Goal: Task Accomplishment & Management: Use online tool/utility

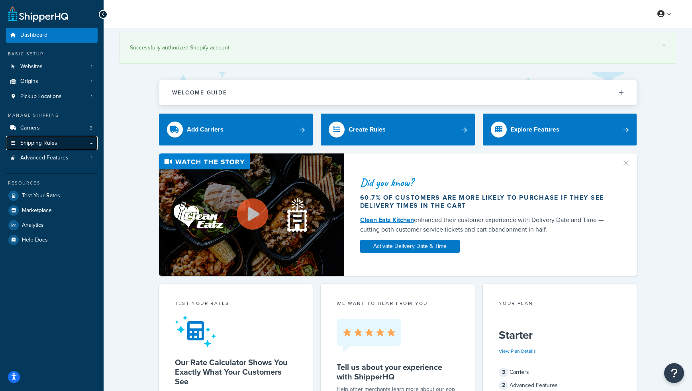
click at [67, 143] on link "Shipping Rules" at bounding box center [52, 143] width 92 height 15
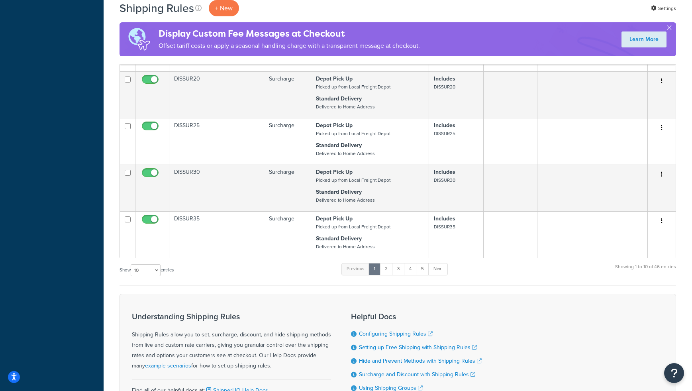
scroll to position [349, 0]
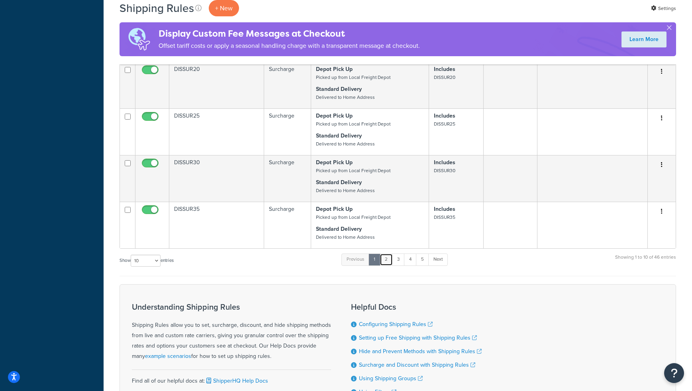
click at [389, 262] on link "2" at bounding box center [386, 259] width 13 height 12
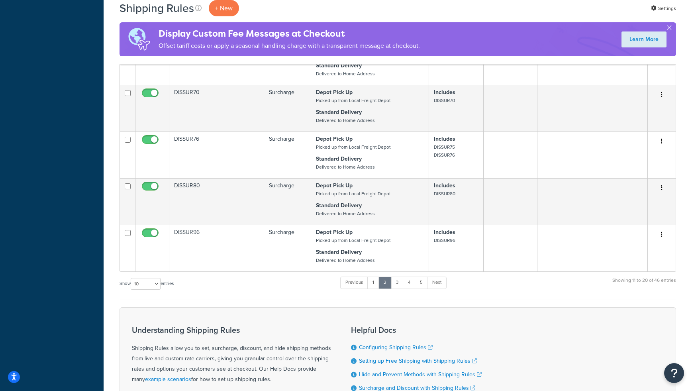
scroll to position [345, 0]
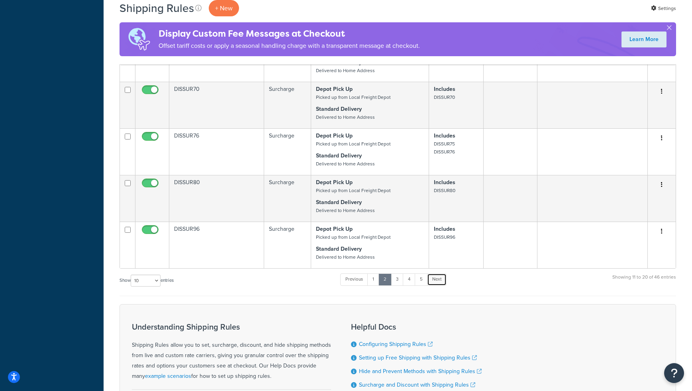
click at [439, 280] on link "Next" at bounding box center [437, 279] width 20 height 12
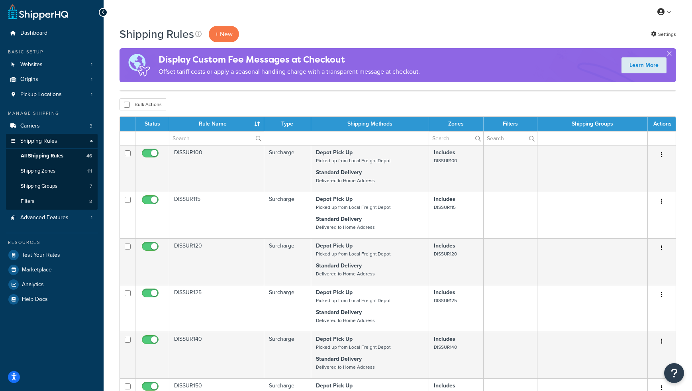
scroll to position [0, 0]
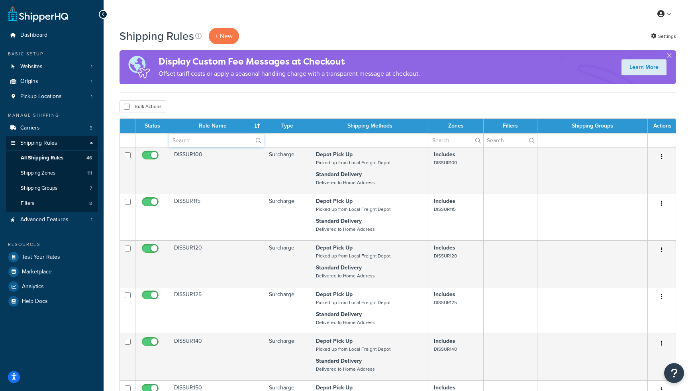
click at [222, 140] on input "text" at bounding box center [216, 140] width 94 height 14
type input "bull"
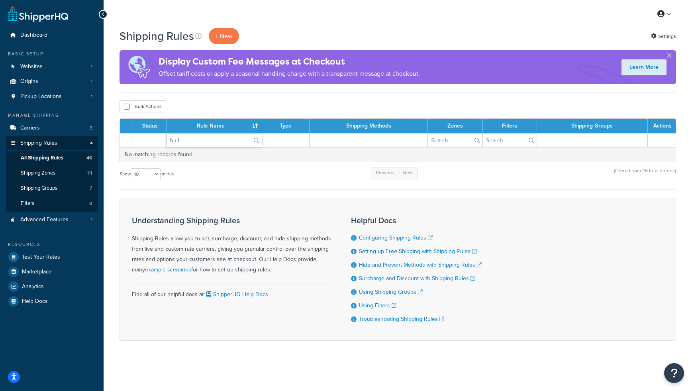
drag, startPoint x: 146, startPoint y: 135, endPoint x: 111, endPoint y: 130, distance: 35.4
click at [111, 130] on div "Shipping Rules + New Settings Display Custom Fee Messages at Checkout Offset ta…" at bounding box center [398, 198] width 588 height 341
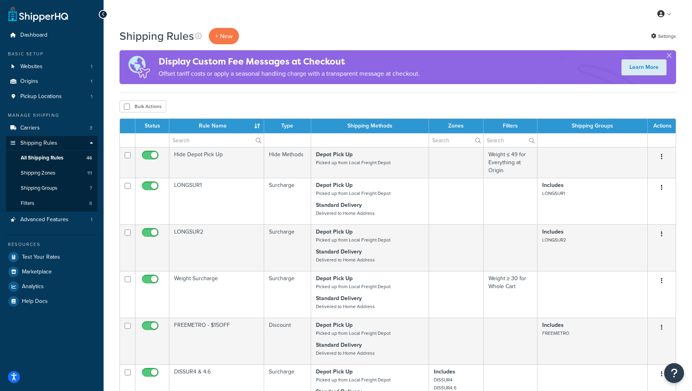
click at [335, 23] on div "My Profile Billing Global Settings Contact Us Logout" at bounding box center [398, 14] width 588 height 28
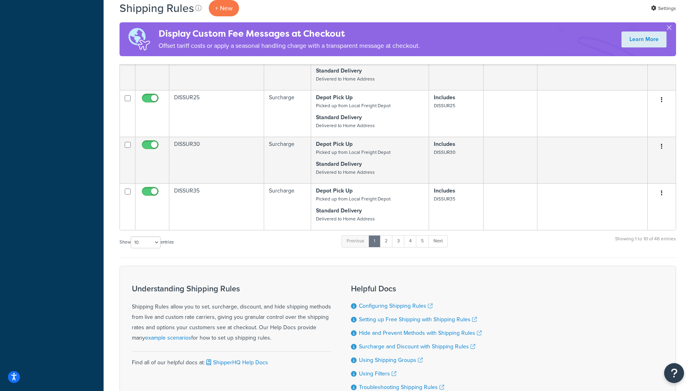
scroll to position [368, 0]
click at [392, 241] on link "2" at bounding box center [386, 241] width 13 height 12
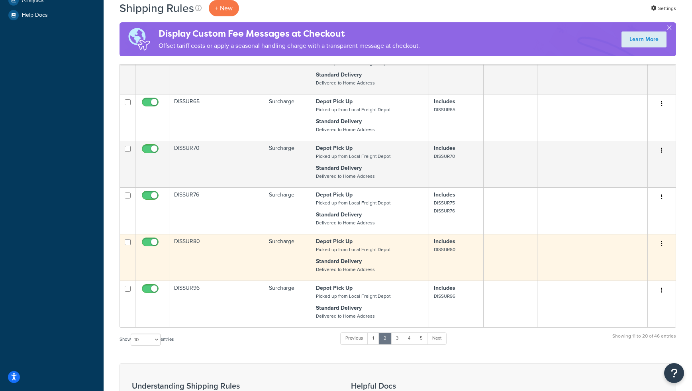
scroll to position [285, 0]
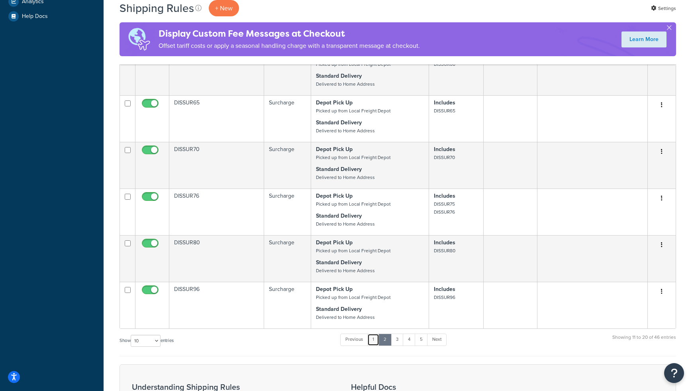
click at [373, 341] on link "1" at bounding box center [373, 339] width 12 height 12
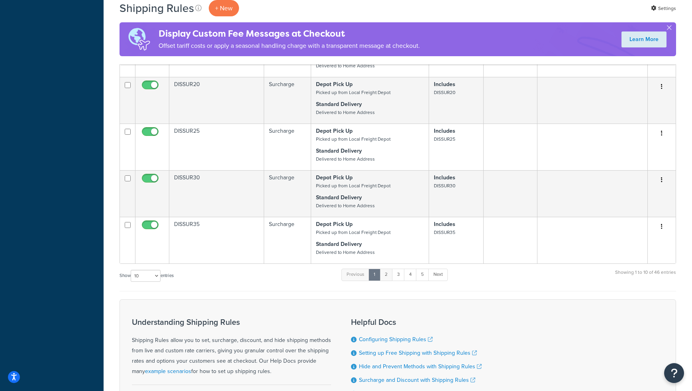
scroll to position [337, 0]
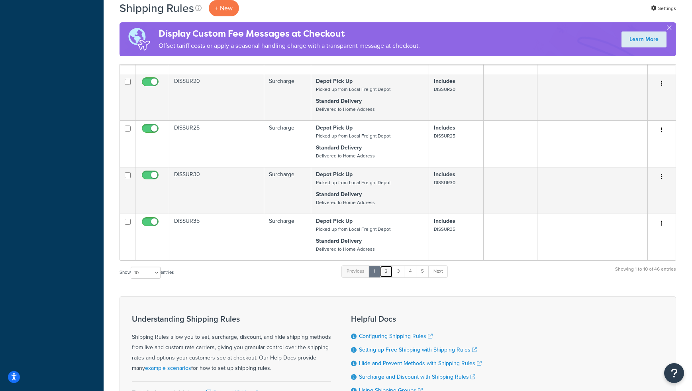
click at [386, 272] on link "2" at bounding box center [386, 271] width 13 height 12
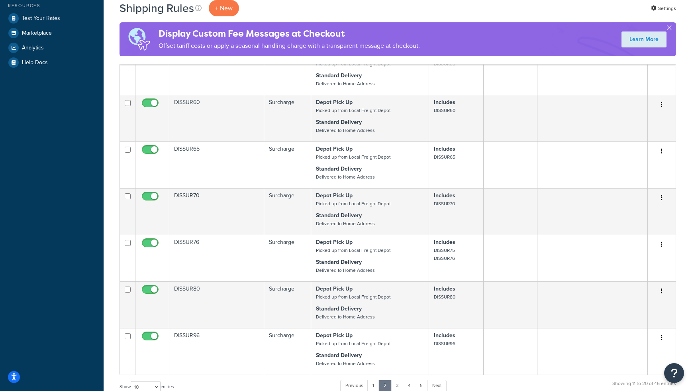
scroll to position [240, 0]
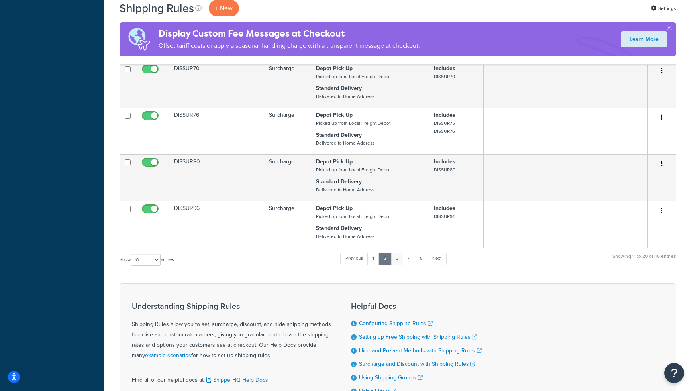
click at [396, 265] on ul "Previous 1 2 3 4 5 Next" at bounding box center [393, 261] width 106 height 16
click at [400, 261] on link "3" at bounding box center [397, 258] width 13 height 12
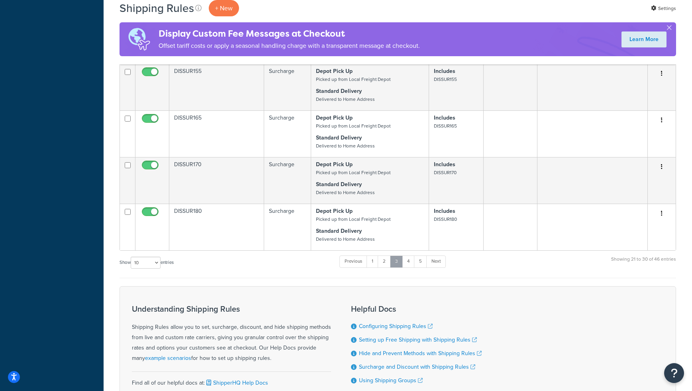
scroll to position [364, 0]
click at [408, 260] on link "4" at bounding box center [408, 261] width 13 height 12
click at [374, 263] on link "1" at bounding box center [372, 261] width 12 height 12
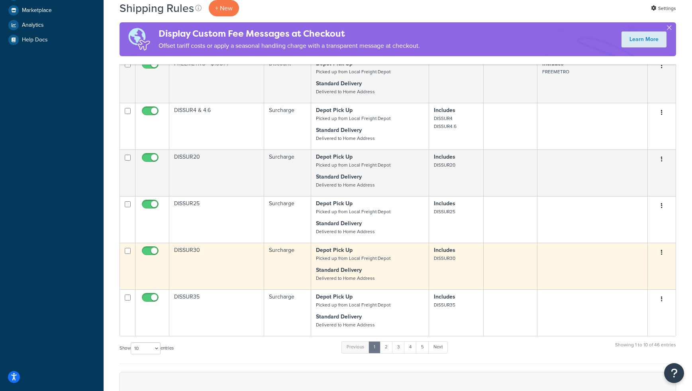
scroll to position [263, 0]
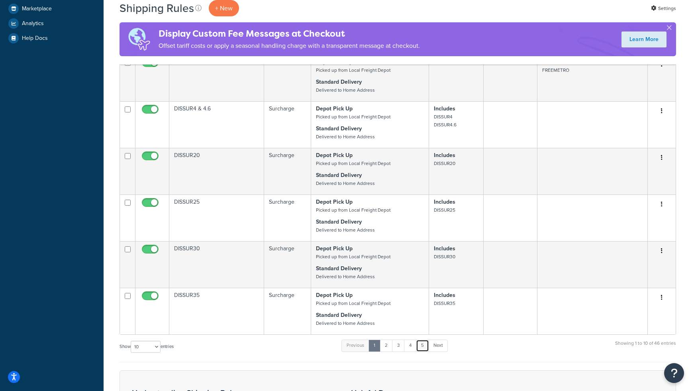
click at [423, 346] on link "5" at bounding box center [422, 345] width 13 height 12
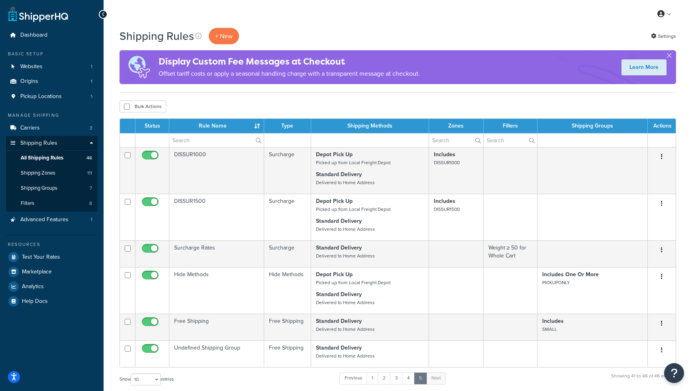
scroll to position [0, 0]
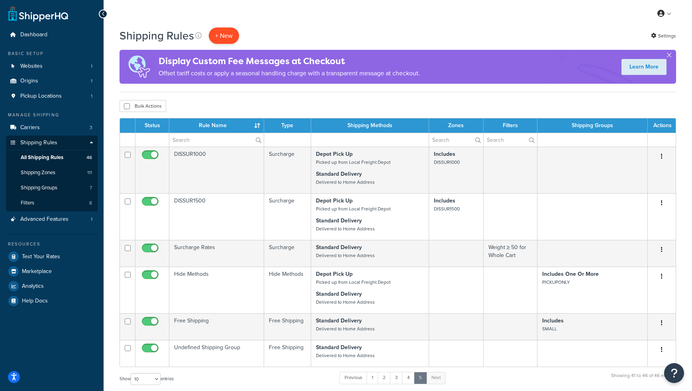
click at [229, 33] on p "+ New" at bounding box center [224, 35] width 30 height 16
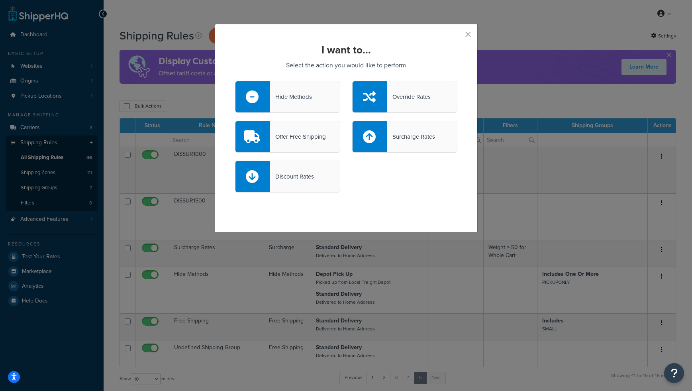
click at [289, 175] on div "Discount Rates" at bounding box center [292, 176] width 44 height 11
click at [0, 0] on input "Discount Rates" at bounding box center [0, 0] width 0 height 0
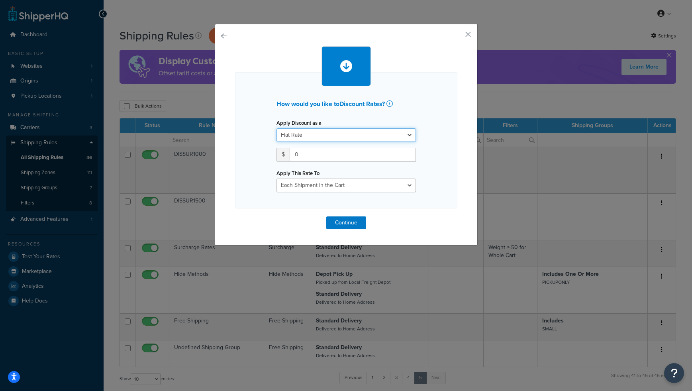
click at [323, 134] on select "Flat Rate Percentage Flat Rate & Percentage" at bounding box center [345, 135] width 139 height 14
click at [276, 128] on select "Flat Rate Percentage Flat Rate & Percentage" at bounding box center [345, 135] width 139 height 14
click at [319, 155] on input "0" at bounding box center [353, 155] width 126 height 14
drag, startPoint x: 319, startPoint y: 155, endPoint x: 292, endPoint y: 153, distance: 27.1
click at [292, 153] on input "0" at bounding box center [353, 155] width 126 height 14
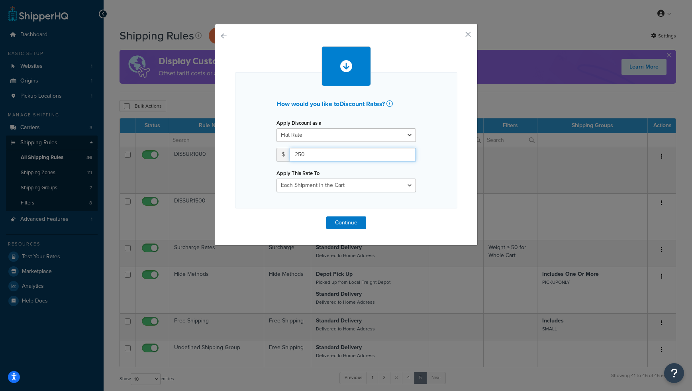
type input "250"
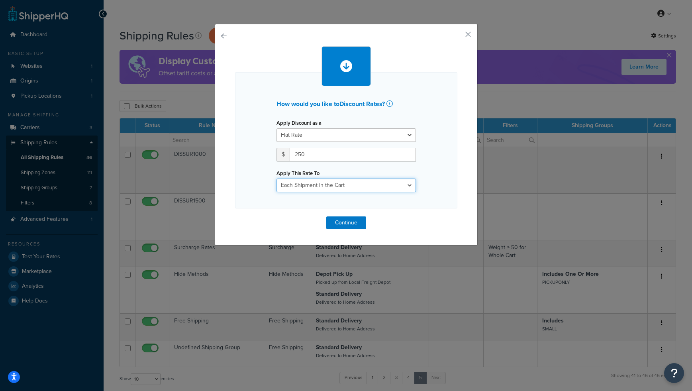
click at [356, 184] on select "Each Shipment in the Cart Each Shipping Group in the Cart Each Item within a Sh…" at bounding box center [345, 185] width 139 height 14
click at [457, 36] on button "button" at bounding box center [456, 37] width 2 height 2
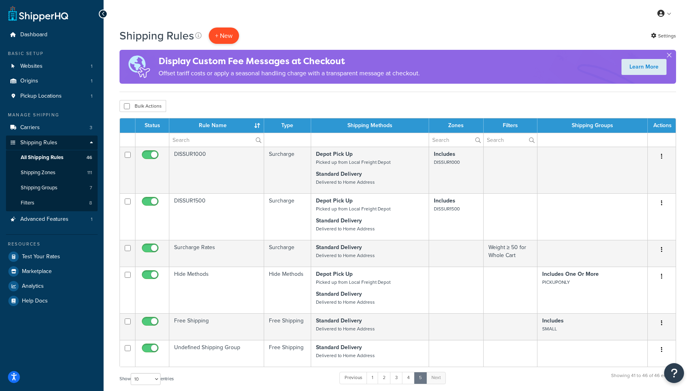
click at [222, 29] on p "+ New" at bounding box center [224, 35] width 30 height 16
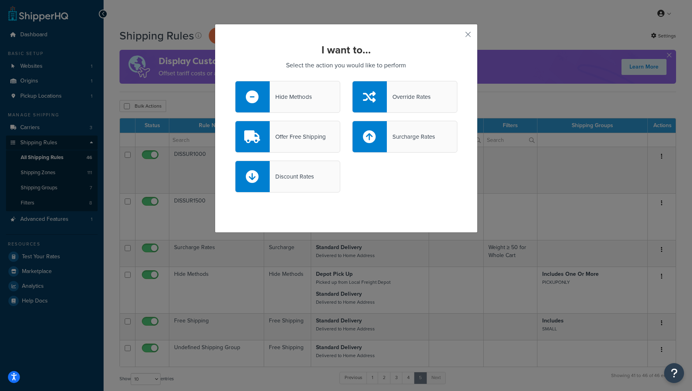
click at [303, 181] on div "Discount Rates" at bounding box center [292, 176] width 44 height 11
click at [0, 0] on input "Discount Rates" at bounding box center [0, 0] width 0 height 0
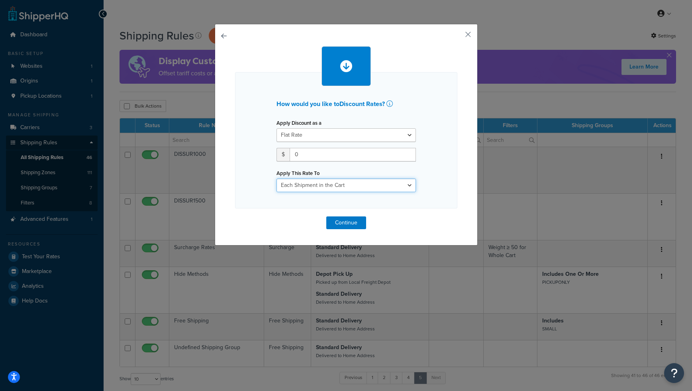
click at [380, 189] on select "Each Shipment in the Cart Each Shipping Group in the Cart Each Item within a Sh…" at bounding box center [345, 185] width 139 height 14
click at [382, 189] on select "Each Shipment in the Cart Each Shipping Group in the Cart Each Item within a Sh…" at bounding box center [345, 185] width 139 height 14
click at [276, 178] on select "Each Shipment in the Cart Each Shipping Group in the Cart Each Item within a Sh…" at bounding box center [345, 185] width 139 height 14
click at [384, 188] on select "Each Shipment in the Cart Each Shipping Group in the Cart Each Item within a Sh…" at bounding box center [345, 185] width 139 height 14
select select "SHIPPING_GROUP"
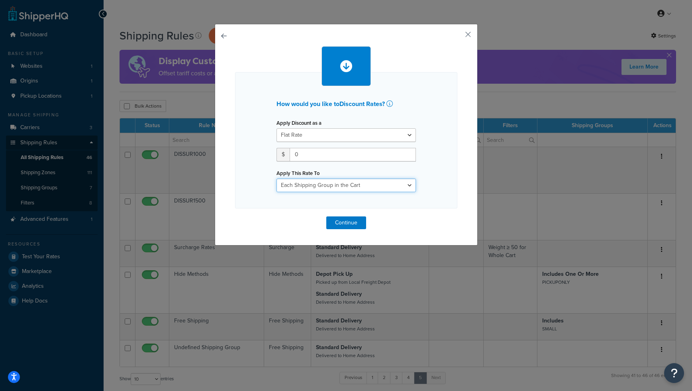
click at [276, 178] on select "Each Shipment in the Cart Each Shipping Group in the Cart Each Item within a Sh…" at bounding box center [345, 185] width 139 height 14
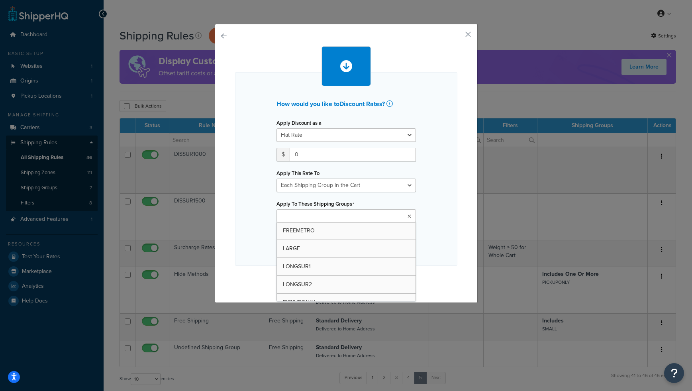
click at [350, 217] on ul at bounding box center [345, 215] width 139 height 13
click at [335, 218] on input "Apply To These Shipping Groups" at bounding box center [314, 216] width 71 height 9
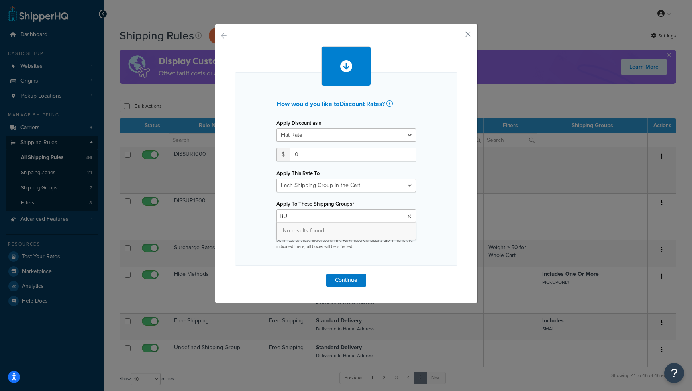
type input "BULL"
click at [457, 36] on button "button" at bounding box center [456, 37] width 2 height 2
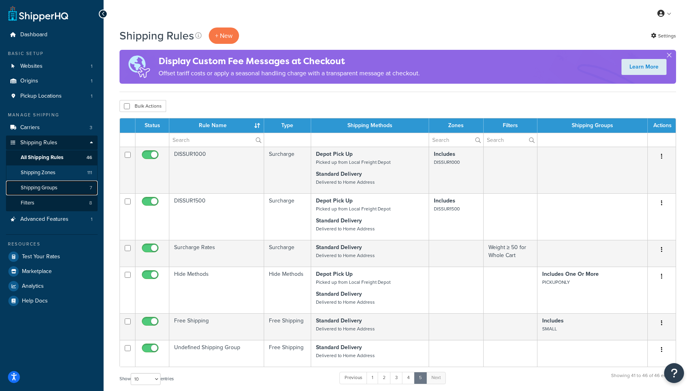
drag, startPoint x: 31, startPoint y: 183, endPoint x: 40, endPoint y: 178, distance: 9.6
click at [31, 183] on link "Shipping Groups 7" at bounding box center [52, 187] width 92 height 15
click at [206, 141] on input "text" at bounding box center [216, 140] width 94 height 14
type input "r"
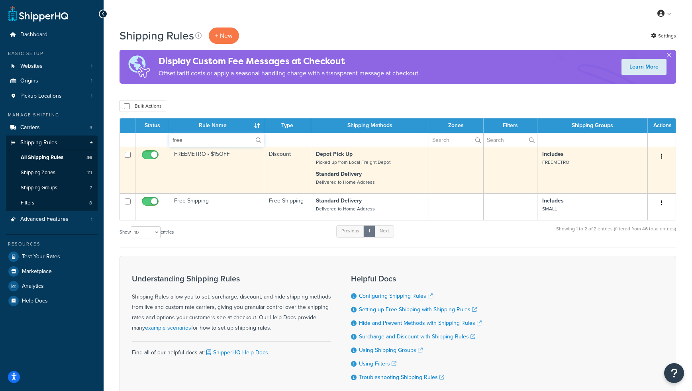
type input "free"
click at [199, 156] on td "FREEMETRO - $15OFF" at bounding box center [216, 170] width 95 height 47
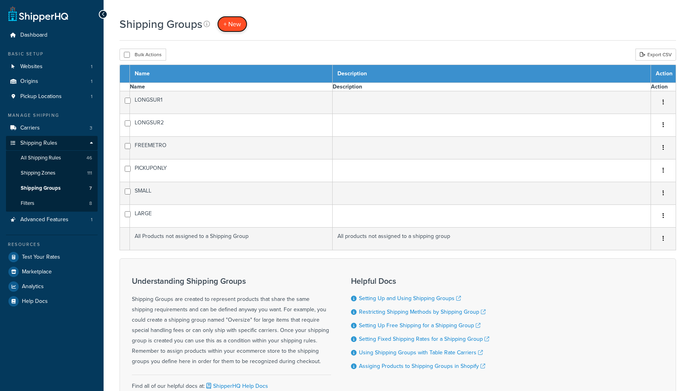
click at [234, 22] on span "+ New" at bounding box center [232, 24] width 18 height 9
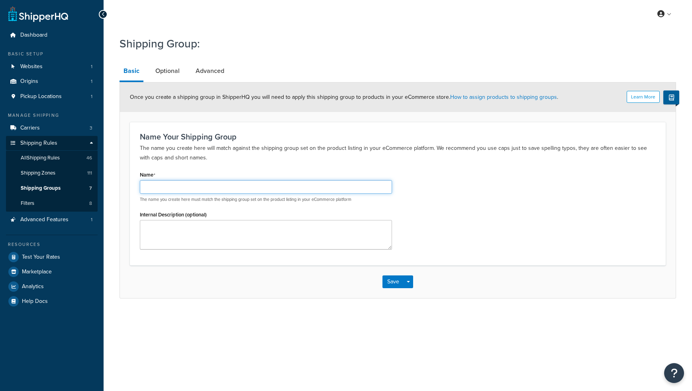
click at [182, 188] on input "Name" at bounding box center [266, 187] width 252 height 14
type input "BULLBBQ"
click at [395, 283] on button "Save" at bounding box center [393, 281] width 22 height 13
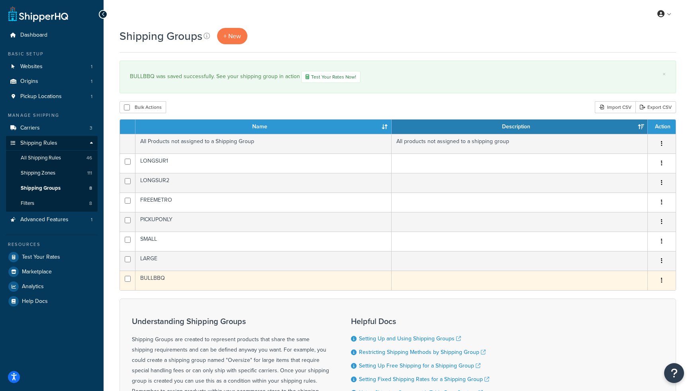
click at [147, 278] on td "BULLBBQ" at bounding box center [263, 280] width 256 height 20
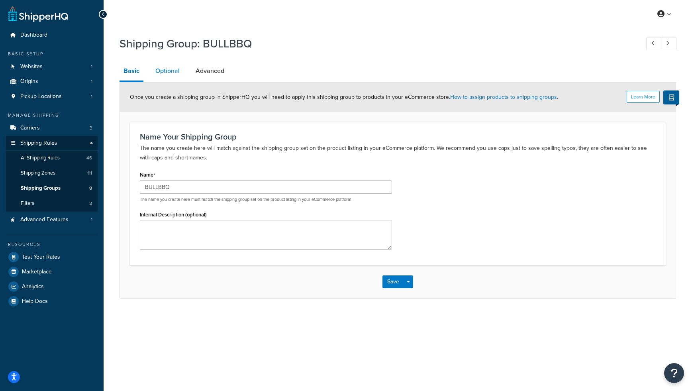
drag, startPoint x: 169, startPoint y: 72, endPoint x: 213, endPoint y: 73, distance: 43.8
click at [169, 72] on link "Optional" at bounding box center [167, 70] width 32 height 19
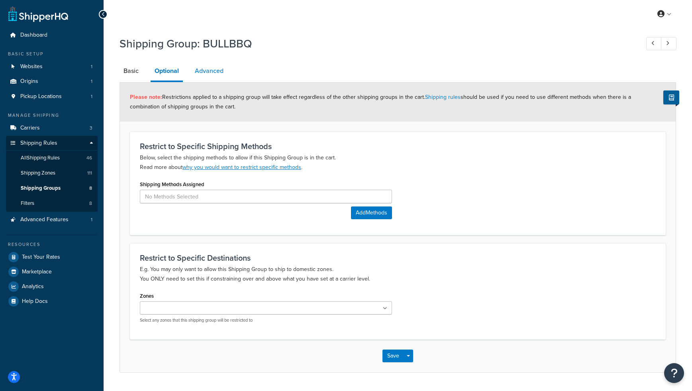
click at [212, 69] on link "Advanced" at bounding box center [209, 70] width 37 height 19
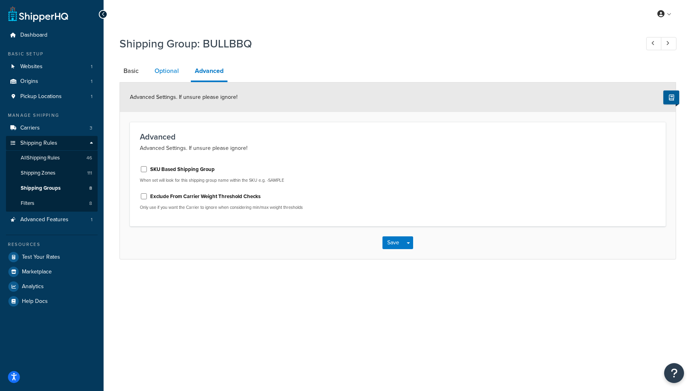
click at [158, 71] on link "Optional" at bounding box center [167, 70] width 32 height 19
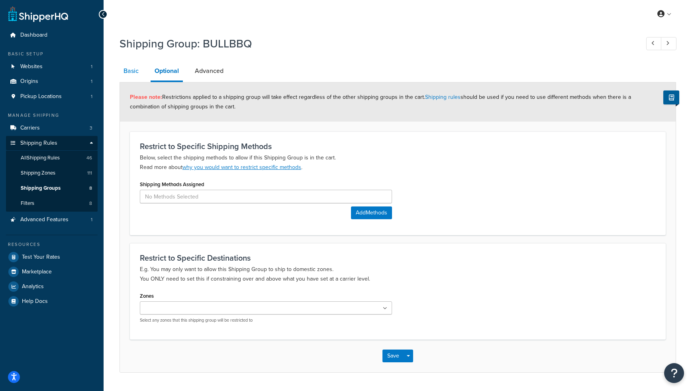
click at [134, 74] on link "Basic" at bounding box center [131, 70] width 23 height 19
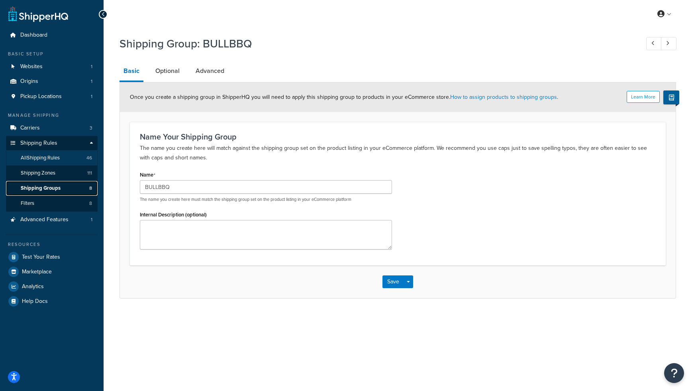
drag, startPoint x: 54, startPoint y: 188, endPoint x: 83, endPoint y: 157, distance: 42.0
click at [54, 188] on span "Shipping Groups" at bounding box center [41, 188] width 40 height 7
click at [412, 282] on button "Save Dropdown" at bounding box center [409, 281] width 10 height 13
drag, startPoint x: 500, startPoint y: 297, endPoint x: 329, endPoint y: 172, distance: 211.5
click at [500, 297] on div "Save Save Dropdown Save and Edit Save and Duplicate Save and Create New" at bounding box center [398, 281] width 556 height 33
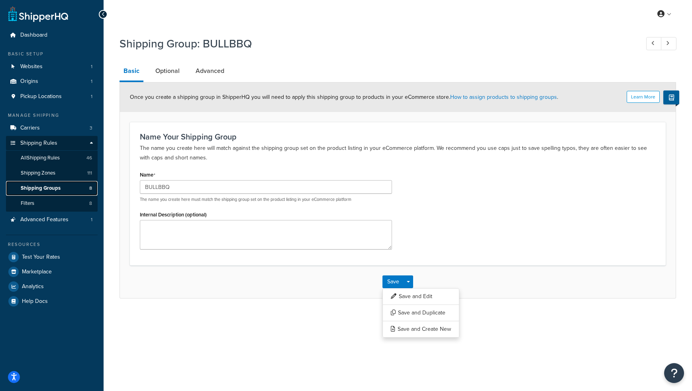
click at [33, 187] on span "Shipping Groups" at bounding box center [41, 188] width 40 height 7
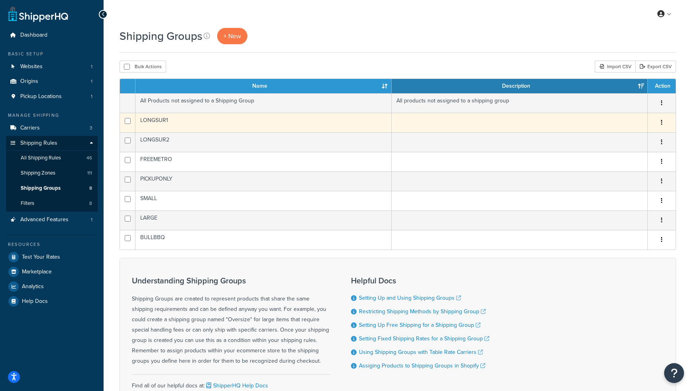
click at [158, 120] on td "LONGSUR1" at bounding box center [263, 123] width 256 height 20
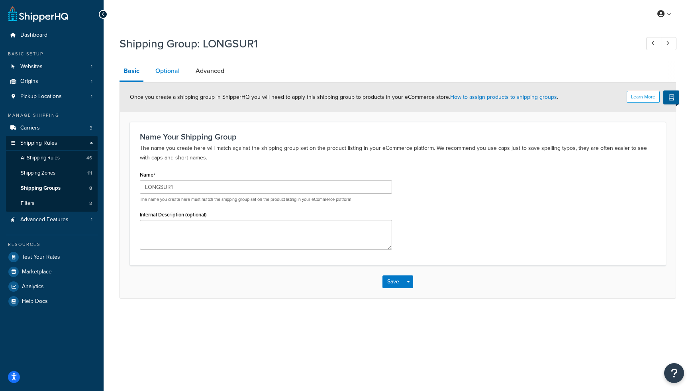
click at [166, 73] on link "Optional" at bounding box center [167, 70] width 32 height 19
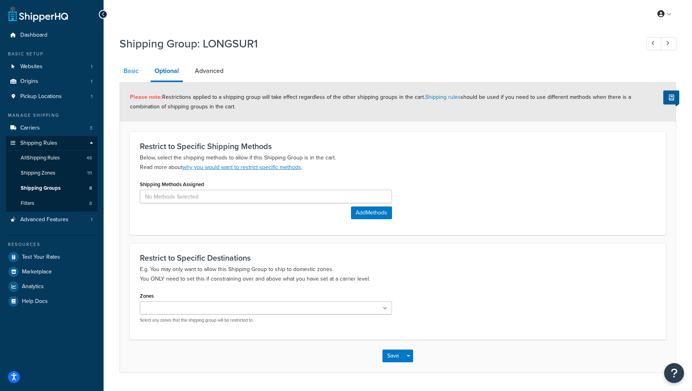
click at [134, 74] on link "Basic" at bounding box center [131, 70] width 23 height 19
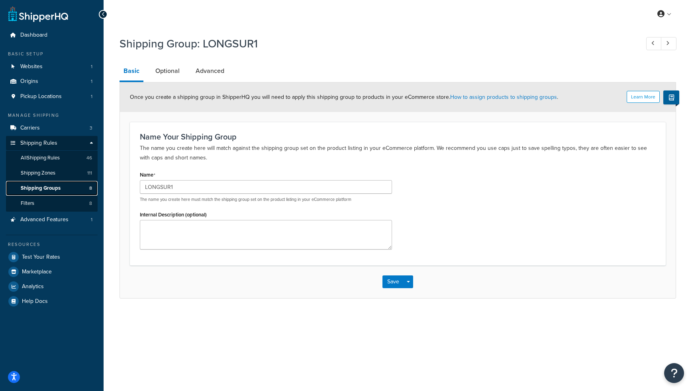
click at [38, 185] on span "Shipping Groups" at bounding box center [41, 188] width 40 height 7
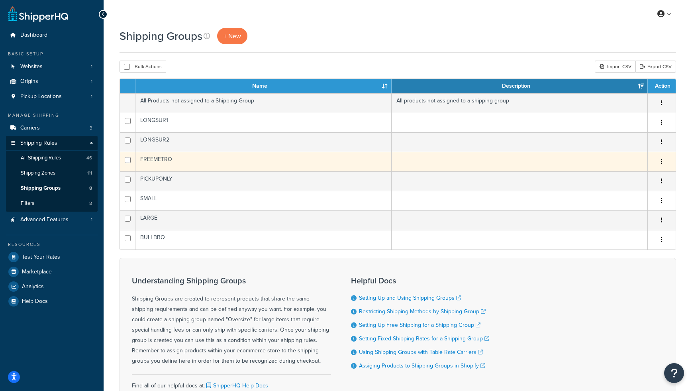
click at [146, 158] on td "FREEMETRO" at bounding box center [263, 162] width 256 height 20
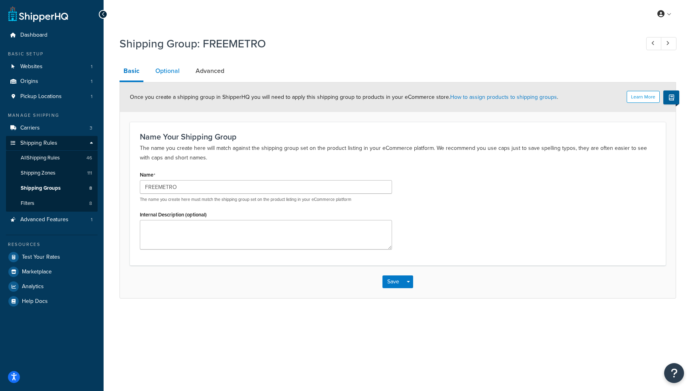
click at [167, 74] on link "Optional" at bounding box center [167, 70] width 32 height 19
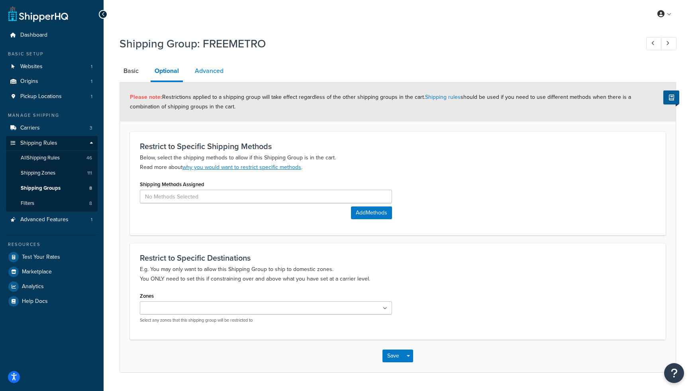
click at [212, 71] on link "Advanced" at bounding box center [209, 70] width 37 height 19
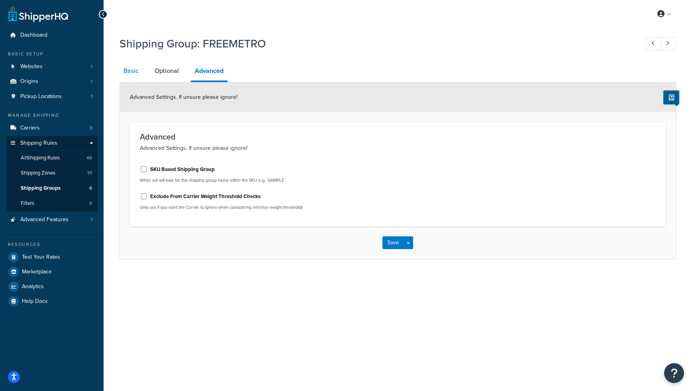
click at [136, 74] on link "Basic" at bounding box center [131, 70] width 23 height 19
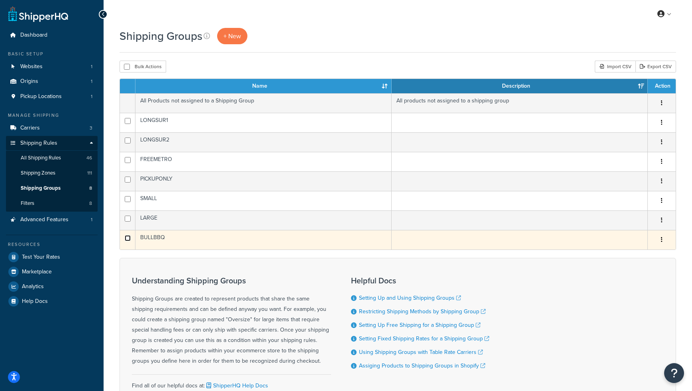
click at [129, 239] on input "checkbox" at bounding box center [128, 238] width 6 height 6
checkbox input "true"
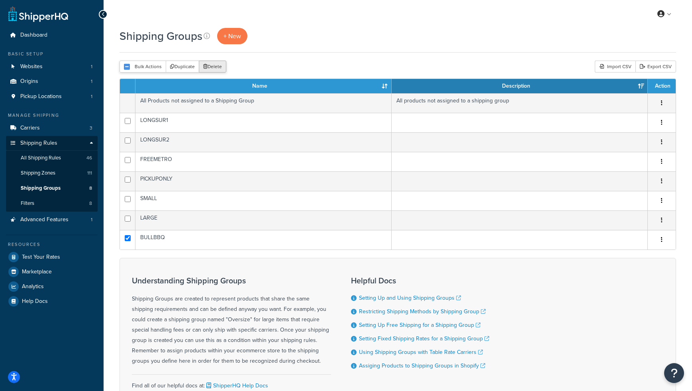
click at [223, 66] on button "Delete" at bounding box center [212, 67] width 27 height 12
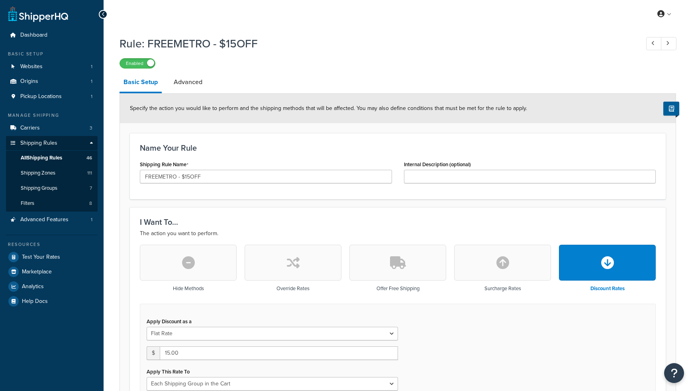
select select "SHIPPING_GROUP"
drag, startPoint x: 283, startPoint y: 36, endPoint x: 257, endPoint y: 65, distance: 38.7
click at [283, 37] on h1 "Rule: FREEMETRO - $15OFF" at bounding box center [376, 44] width 512 height 16
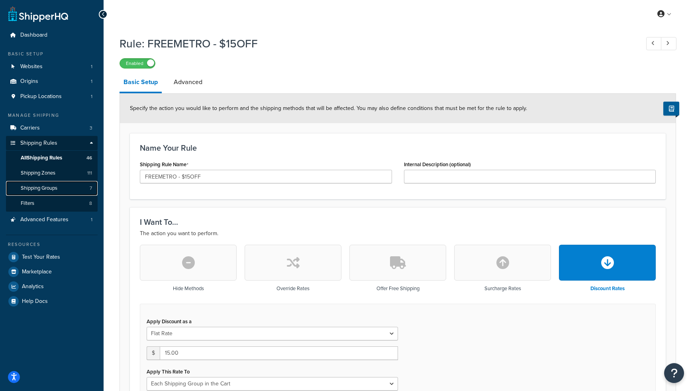
drag, startPoint x: 29, startPoint y: 188, endPoint x: 207, endPoint y: 58, distance: 220.4
click at [29, 188] on span "Shipping Groups" at bounding box center [39, 188] width 37 height 7
drag, startPoint x: 192, startPoint y: 84, endPoint x: 176, endPoint y: 84, distance: 15.1
click at [192, 84] on link "Advanced" at bounding box center [188, 82] width 37 height 19
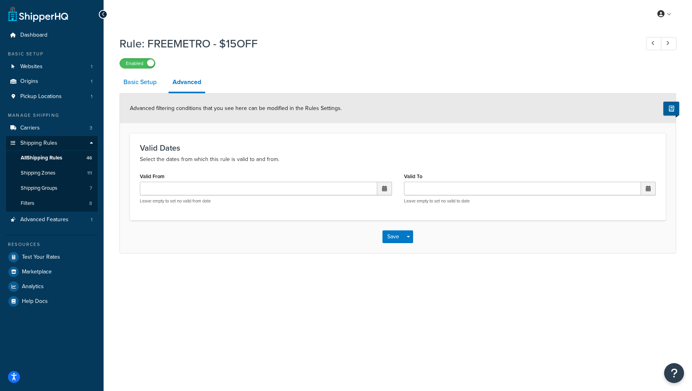
click at [145, 86] on link "Basic Setup" at bounding box center [140, 82] width 41 height 19
select select "SHIPPING_GROUP"
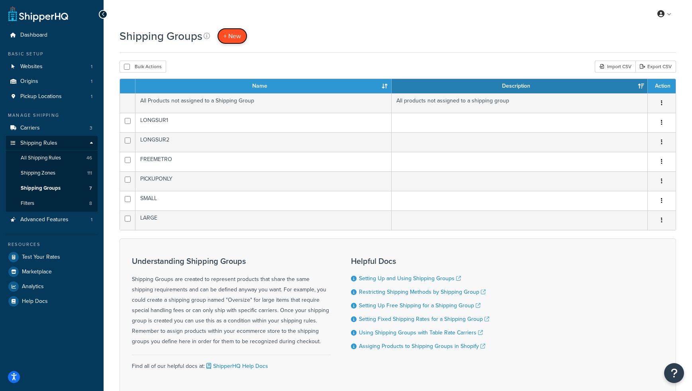
click at [240, 32] on span "+ New" at bounding box center [232, 35] width 18 height 9
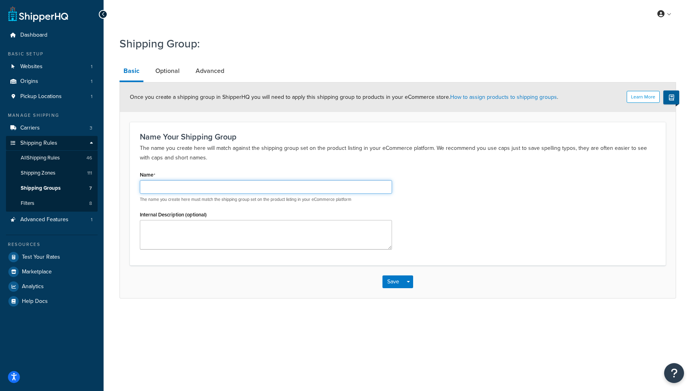
click at [183, 183] on input "Name" at bounding box center [266, 187] width 252 height 14
type input "BULLBBQ"
click at [398, 280] on button "Save" at bounding box center [393, 281] width 22 height 13
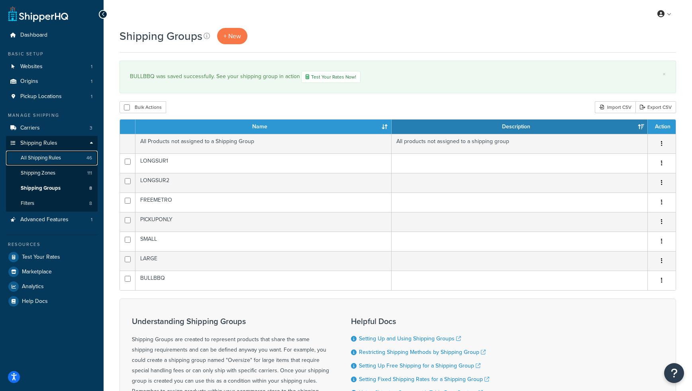
click at [39, 159] on span "All Shipping Rules" at bounding box center [41, 158] width 40 height 7
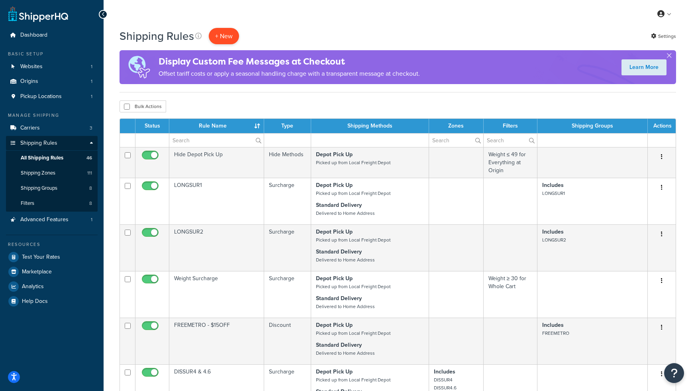
click at [227, 34] on p "+ New" at bounding box center [224, 36] width 30 height 16
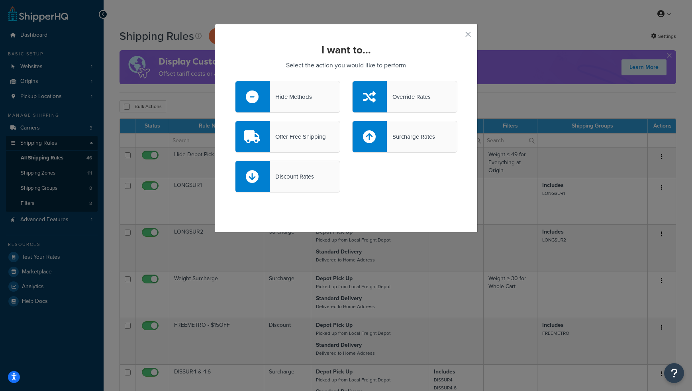
click at [272, 179] on div "Discount Rates" at bounding box center [292, 176] width 44 height 11
click at [0, 0] on input "Discount Rates" at bounding box center [0, 0] width 0 height 0
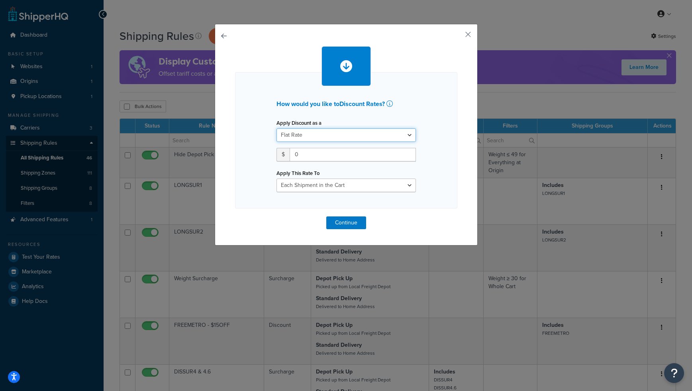
click at [341, 137] on select "Flat Rate Percentage Flat Rate & Percentage" at bounding box center [345, 135] width 139 height 14
click at [276, 128] on select "Flat Rate Percentage Flat Rate & Percentage" at bounding box center [345, 135] width 139 height 14
click at [325, 151] on input "0" at bounding box center [353, 155] width 126 height 14
drag, startPoint x: 318, startPoint y: 153, endPoint x: 281, endPoint y: 149, distance: 37.4
click at [281, 148] on div "$ 0" at bounding box center [345, 155] width 139 height 14
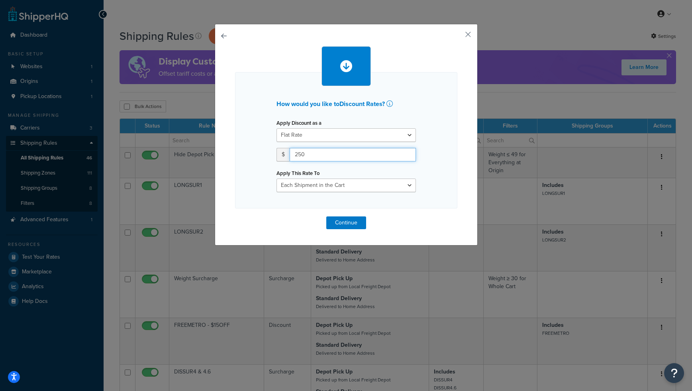
type input "250"
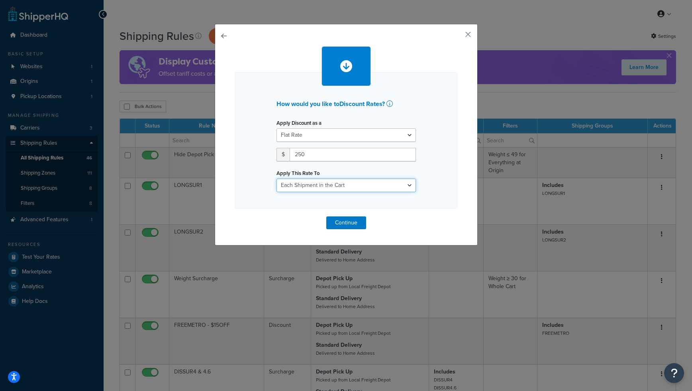
click at [330, 184] on select "Each Shipment in the Cart Each Shipping Group in the Cart Each Item within a Sh…" at bounding box center [345, 185] width 139 height 14
select select "SHIPPING_GROUP"
click at [276, 178] on select "Each Shipment in the Cart Each Shipping Group in the Cart Each Item within a Sh…" at bounding box center [345, 185] width 139 height 14
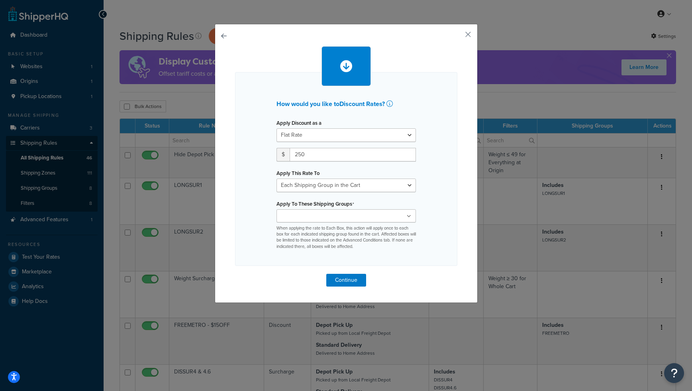
click at [335, 218] on input "Apply To These Shipping Groups" at bounding box center [314, 216] width 71 height 9
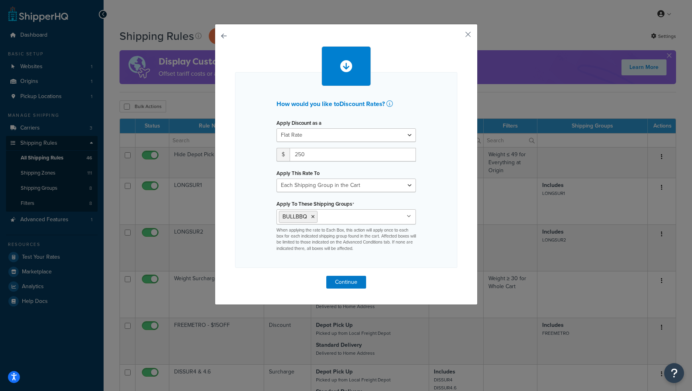
drag, startPoint x: 434, startPoint y: 243, endPoint x: 361, endPoint y: 249, distance: 73.2
click at [434, 243] on div "How would you like to Discount Rates ? Apply Discount as a Flat Rate Percentage…" at bounding box center [346, 170] width 222 height 196
click at [354, 281] on button "Continue" at bounding box center [346, 282] width 40 height 13
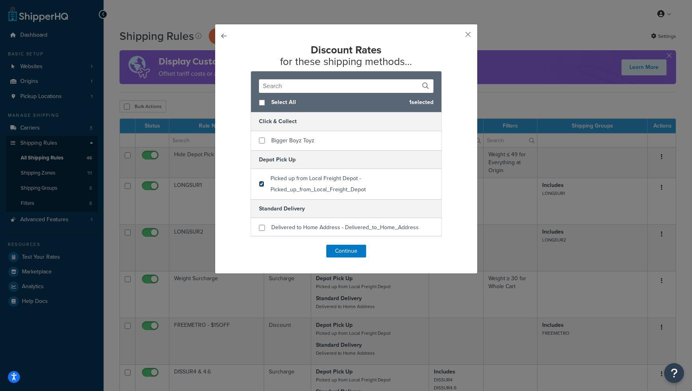
drag, startPoint x: 263, startPoint y: 185, endPoint x: 262, endPoint y: 202, distance: 17.1
click at [263, 185] on input "checkbox" at bounding box center [261, 184] width 5 height 6
checkbox input "true"
drag, startPoint x: 263, startPoint y: 226, endPoint x: 316, endPoint y: 244, distance: 56.6
click at [263, 227] on input "checkbox" at bounding box center [262, 228] width 6 height 6
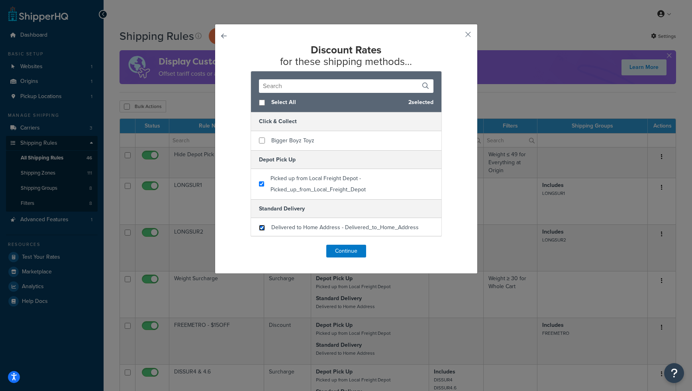
checkbox input "true"
click at [353, 251] on button "Continue" at bounding box center [346, 251] width 40 height 13
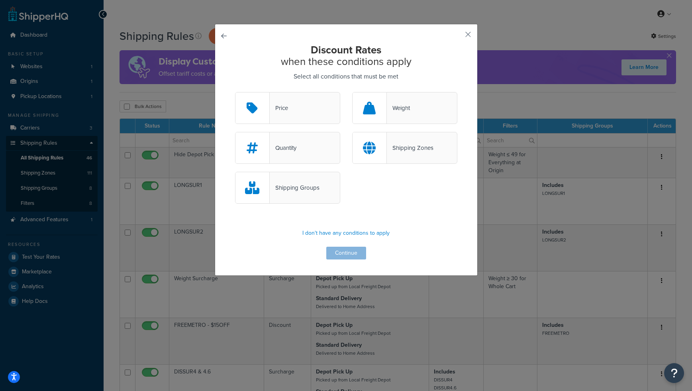
click at [297, 182] on div "Shipping Groups" at bounding box center [287, 188] width 105 height 32
click at [0, 0] on input "Shipping Groups" at bounding box center [0, 0] width 0 height 0
click at [333, 253] on button "Continue" at bounding box center [346, 253] width 40 height 13
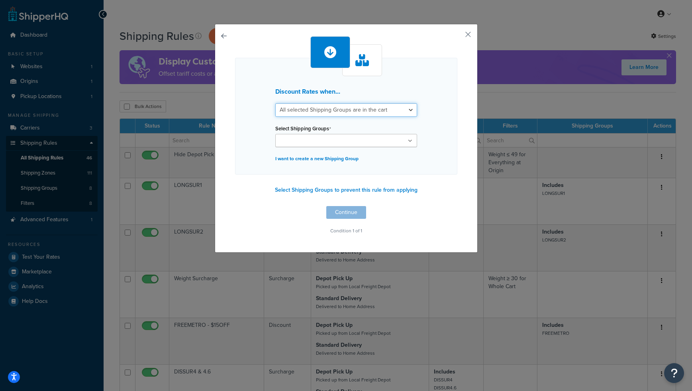
click at [346, 108] on select "All selected Shipping Groups are in the cart Any selected Shipping Groups are i…" at bounding box center [346, 110] width 142 height 14
select select "any"
click at [275, 103] on select "All selected Shipping Groups are in the cart Any selected Shipping Groups are i…" at bounding box center [346, 110] width 142 height 14
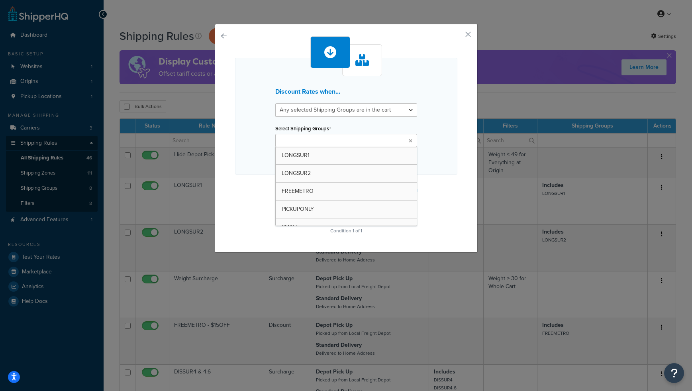
click at [335, 141] on input "Select Shipping Groups" at bounding box center [313, 141] width 71 height 9
type input "bu"
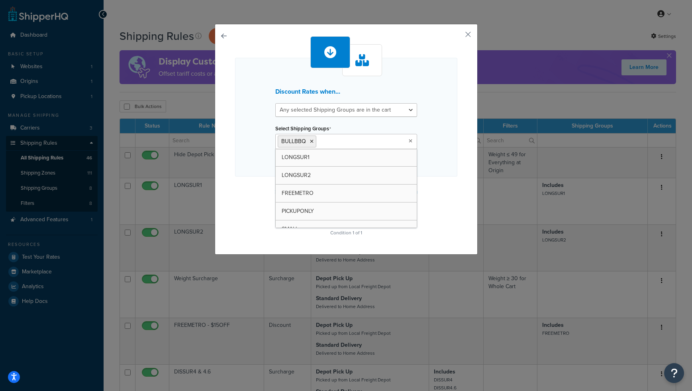
click at [453, 159] on div "Discount Rates when... All selected Shipping Groups are in the cart Any selecte…" at bounding box center [346, 117] width 222 height 119
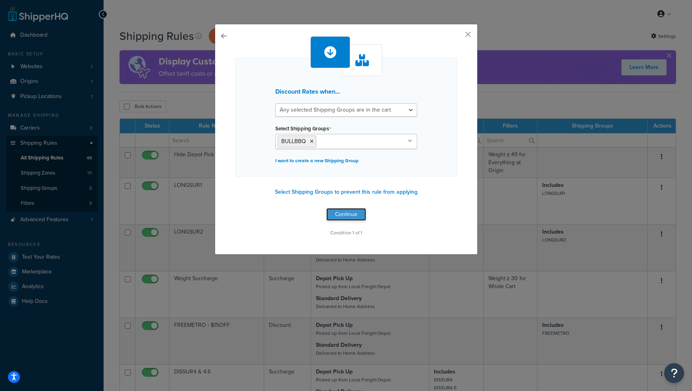
click at [344, 214] on button "Continue" at bounding box center [346, 214] width 40 height 13
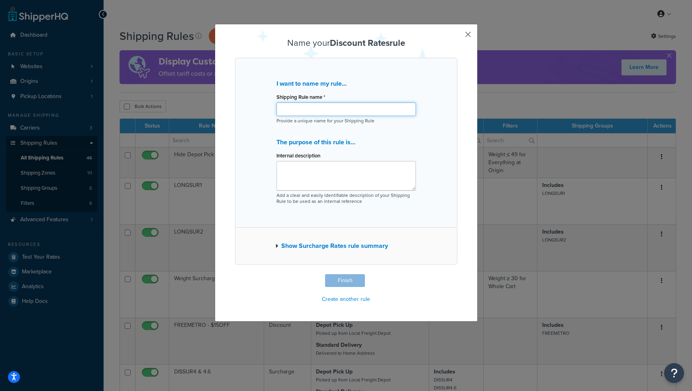
click at [356, 104] on input "Shipping Rule name *" at bounding box center [345, 109] width 139 height 14
type input "BULL BBQ $250 OFF"
click at [348, 282] on button "Finish" at bounding box center [345, 280] width 40 height 13
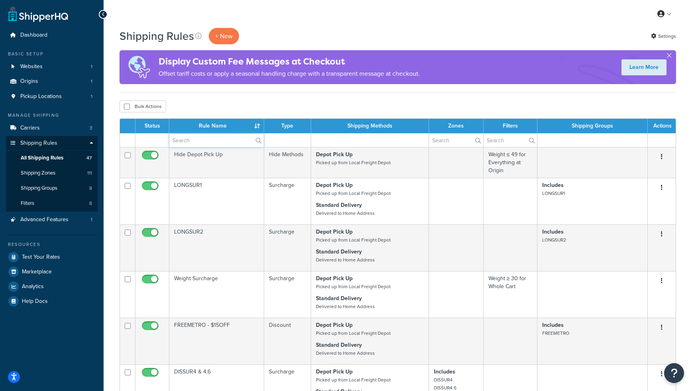
click at [188, 143] on input "text" at bounding box center [216, 140] width 94 height 14
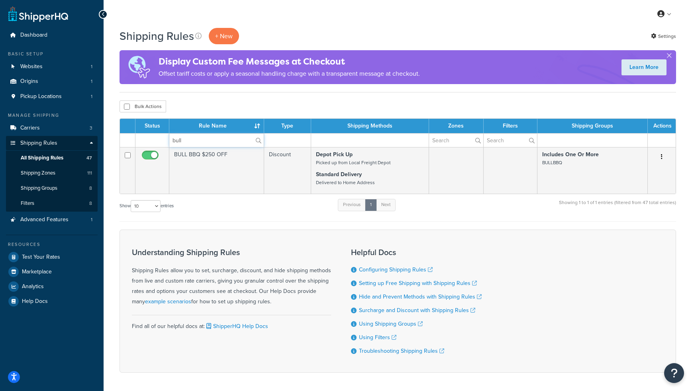
type input "bull"
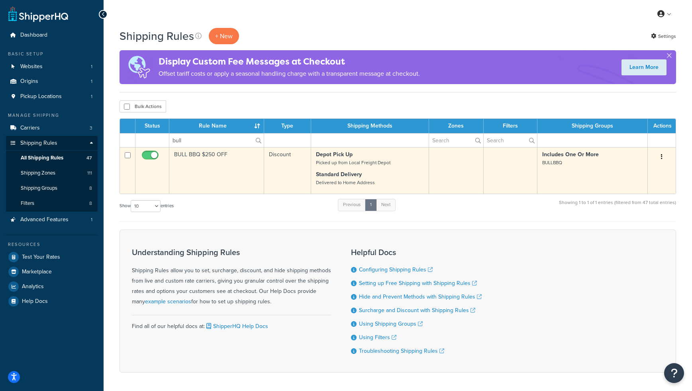
click at [196, 156] on td "BULL BBQ $250 OFF" at bounding box center [216, 170] width 95 height 47
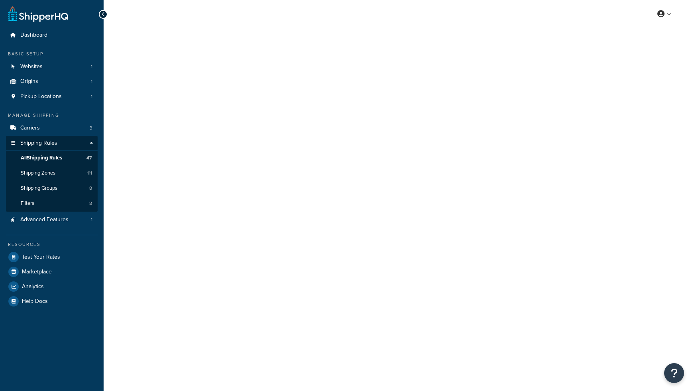
select select "SHIPPING_GROUP"
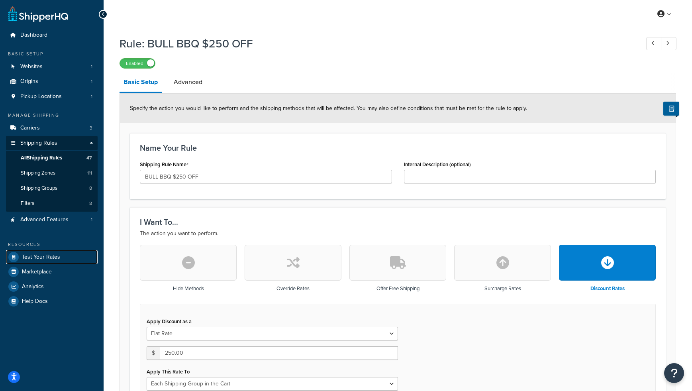
drag, startPoint x: 35, startPoint y: 258, endPoint x: 116, endPoint y: 183, distance: 109.9
click at [35, 258] on span "Test Your Rates" at bounding box center [41, 257] width 38 height 7
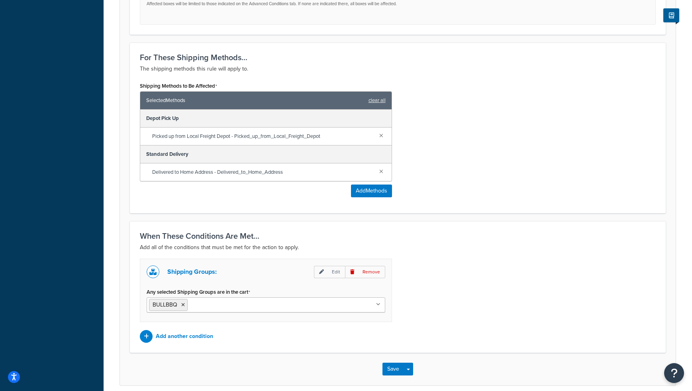
scroll to position [472, 0]
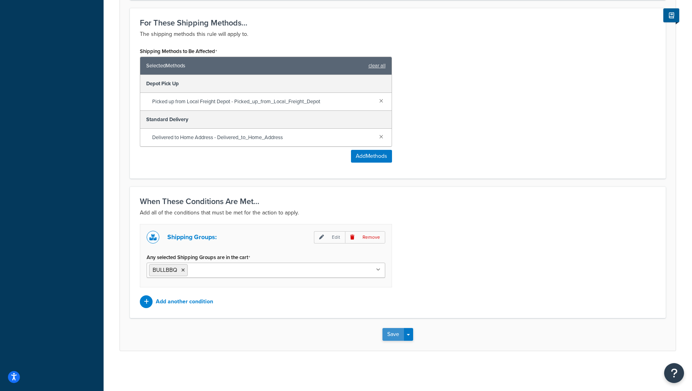
click at [392, 331] on button "Save" at bounding box center [393, 334] width 22 height 13
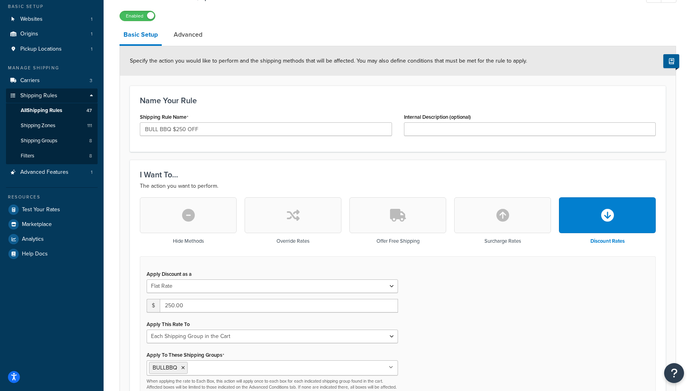
scroll to position [0, 0]
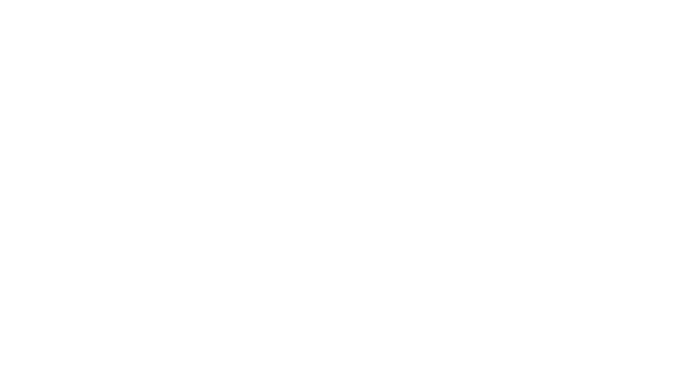
select select "[GEOGRAPHIC_DATA]"
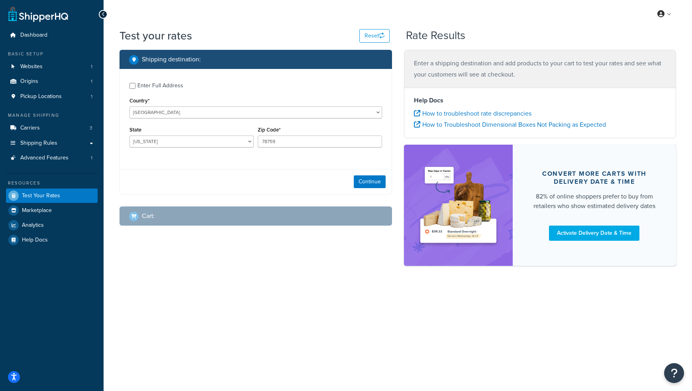
drag, startPoint x: 135, startPoint y: 84, endPoint x: 165, endPoint y: 101, distance: 34.4
click at [137, 86] on div "Enter Full Address" at bounding box center [255, 84] width 253 height 13
click at [167, 114] on select "United States United Kingdom Afghanistan Åland Islands Albania Algeria American…" at bounding box center [255, 112] width 253 height 12
select select "AU"
click at [129, 106] on select "United States United Kingdom Afghanistan Åland Islands Albania Algeria American…" at bounding box center [255, 112] width 253 height 12
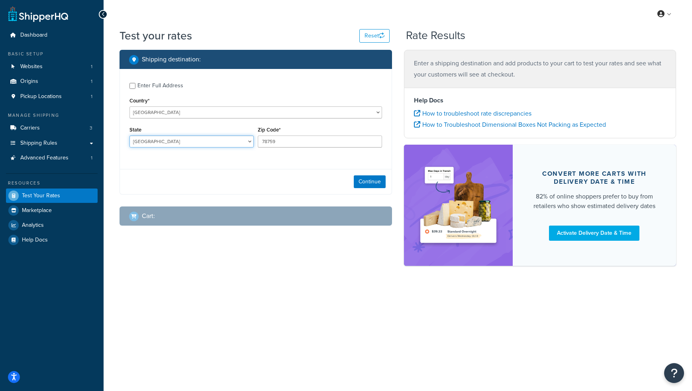
click at [151, 141] on select "Australian Capital Territory New South Wales Northern Territory Queensland Sout…" at bounding box center [191, 141] width 124 height 12
click at [129, 135] on select "Australian Capital Territory New South Wales Northern Territory Queensland Sout…" at bounding box center [191, 141] width 124 height 12
click at [282, 143] on input "78759" at bounding box center [320, 141] width 124 height 12
select select "ACT"
drag, startPoint x: 281, startPoint y: 143, endPoint x: 221, endPoint y: 136, distance: 60.9
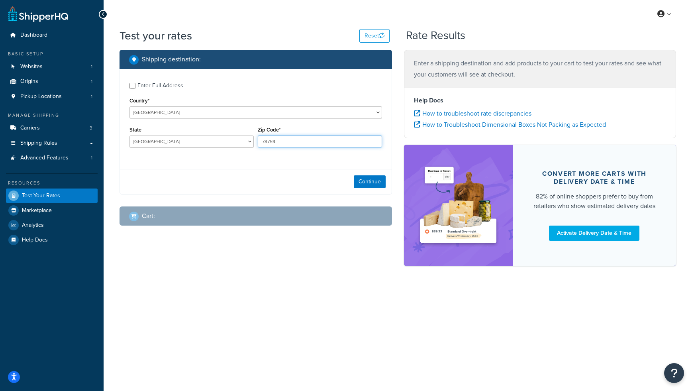
click at [221, 136] on div "State Australian Capital Territory New South Wales Northern Territory Queenslan…" at bounding box center [255, 138] width 257 height 29
type input "2541"
click at [177, 159] on div "Enter Full Address Country* United States United Kingdom Afghanistan Åland Isla…" at bounding box center [256, 116] width 272 height 94
click at [370, 177] on button "Continue" at bounding box center [370, 181] width 32 height 13
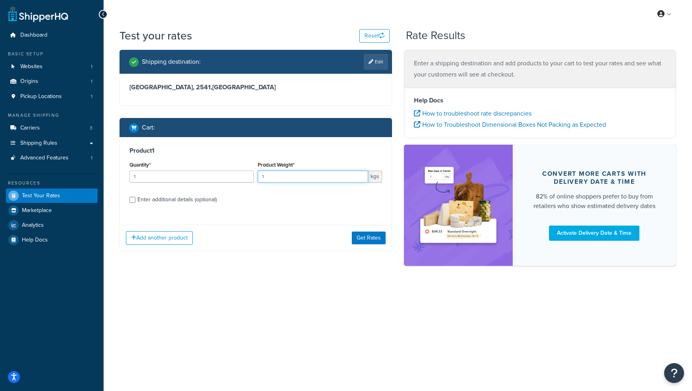
click at [313, 179] on input "1" at bounding box center [313, 176] width 110 height 12
type input "300"
click at [135, 200] on div "Enter additional details (optional)" at bounding box center [255, 198] width 253 height 13
click at [133, 200] on input "Enter additional details (optional)" at bounding box center [132, 200] width 6 height 6
checkbox input "true"
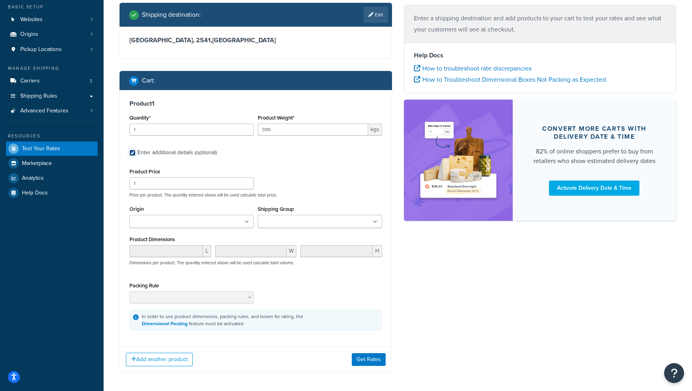
scroll to position [53, 0]
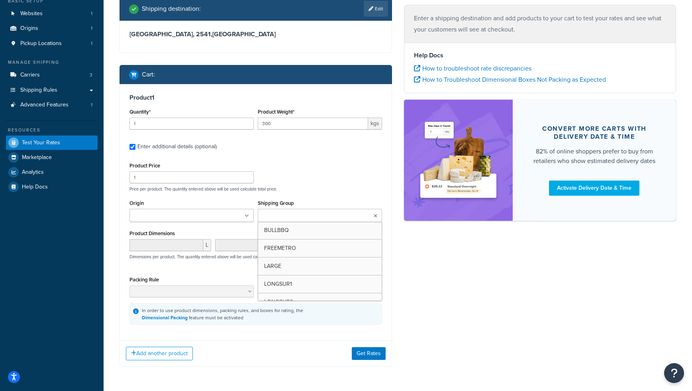
click at [308, 216] on input "Shipping Group" at bounding box center [295, 216] width 71 height 9
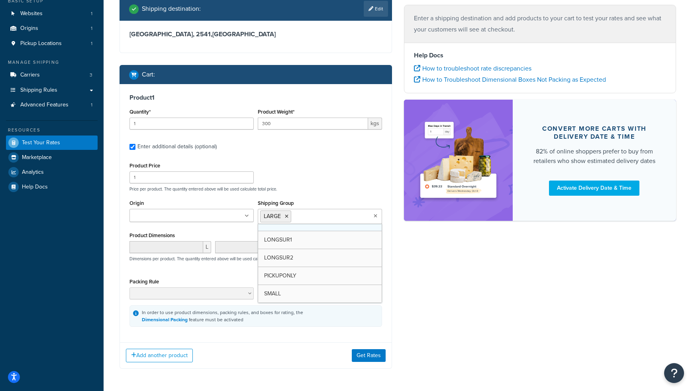
scroll to position [0, 0]
drag, startPoint x: 301, startPoint y: 235, endPoint x: 308, endPoint y: 235, distance: 6.4
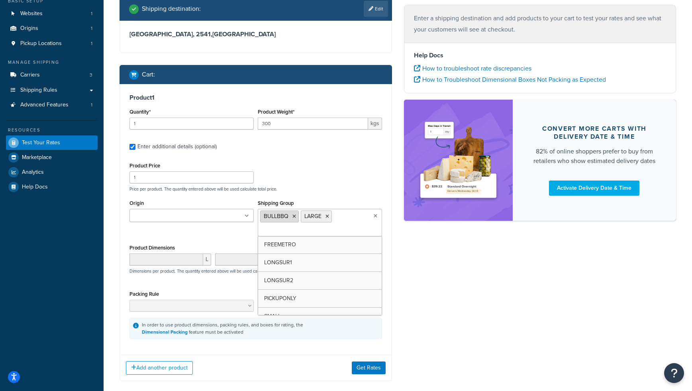
click at [293, 218] on icon at bounding box center [294, 216] width 4 height 5
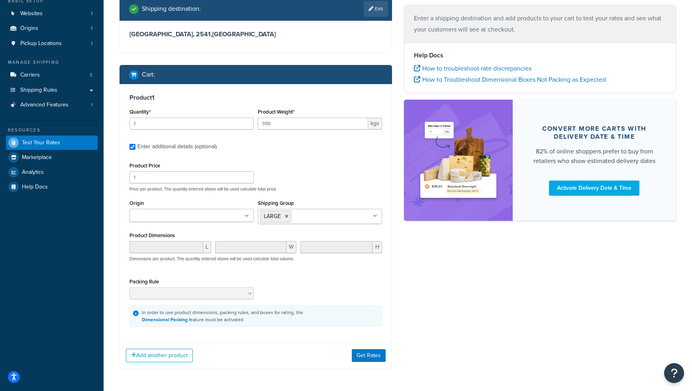
drag, startPoint x: 419, startPoint y: 243, endPoint x: 369, endPoint y: 198, distance: 67.4
click at [419, 243] on div "Shipping destination : Edit Australian Capital Territory, 2541 , Australia Cart…" at bounding box center [398, 189] width 568 height 384
click at [289, 121] on input "300" at bounding box center [313, 124] width 110 height 12
type input "65"
click at [457, 292] on div "Shipping destination : Edit Australian Capital Territory, 2541 , Australia Cart…" at bounding box center [398, 189] width 568 height 384
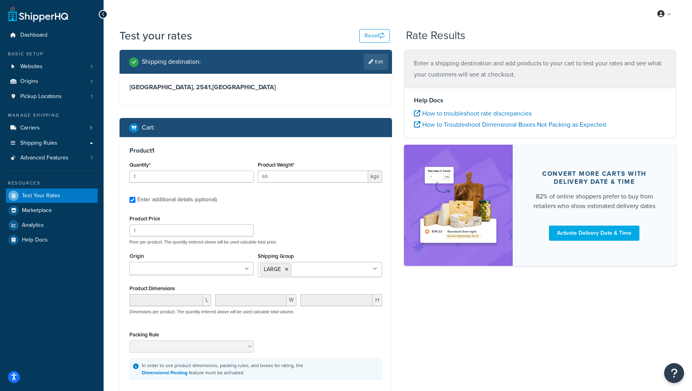
drag, startPoint x: 383, startPoint y: 60, endPoint x: 327, endPoint y: 65, distance: 56.4
click at [382, 60] on link "Edit" at bounding box center [376, 62] width 24 height 16
select select "AU"
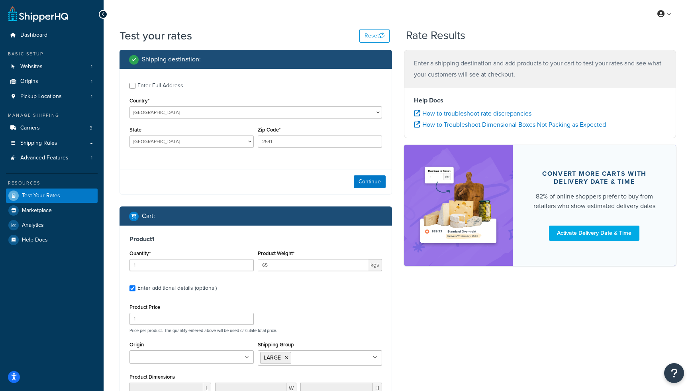
drag, startPoint x: 137, startPoint y: 83, endPoint x: 155, endPoint y: 100, distance: 24.5
click at [137, 83] on div "Enter Full Address" at bounding box center [255, 84] width 253 height 13
click at [133, 86] on input "Enter Full Address" at bounding box center [132, 86] width 6 height 6
checkbox input "true"
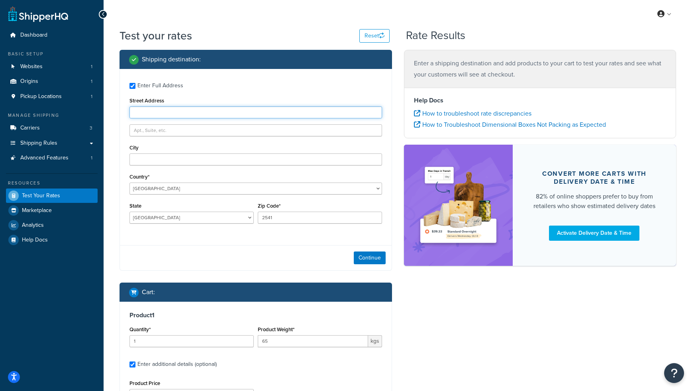
click at [151, 111] on input "Street Address" at bounding box center [255, 112] width 253 height 12
type input "4 Ilinga Cl"
type input "North Nowra"
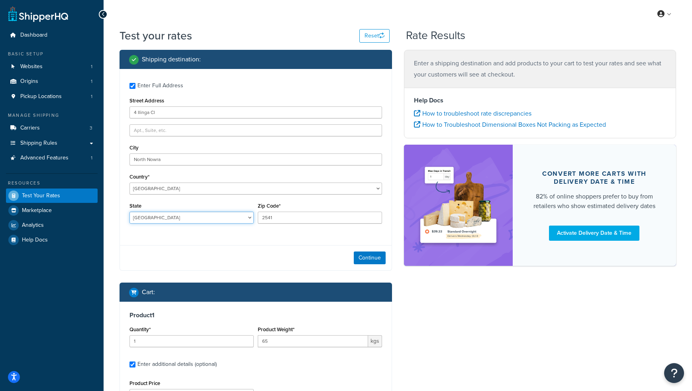
select select "NSW"
click at [371, 260] on button "Continue" at bounding box center [370, 257] width 32 height 13
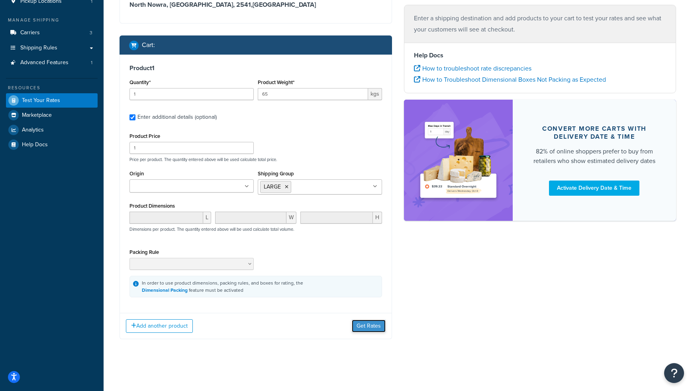
click at [359, 320] on button "Get Rates" at bounding box center [369, 325] width 34 height 13
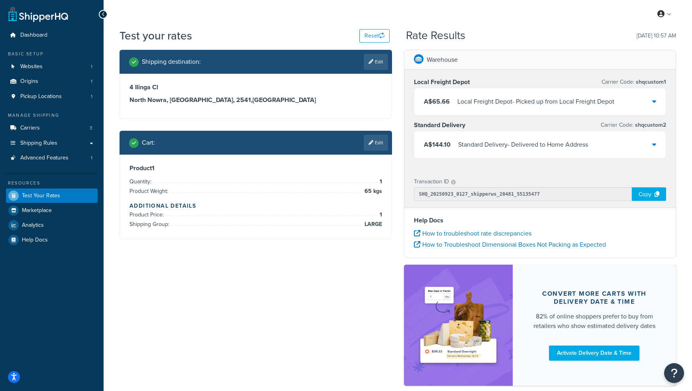
click at [623, 146] on div "A$144.10 Standard Delivery - Delivered to Home Address" at bounding box center [540, 144] width 252 height 27
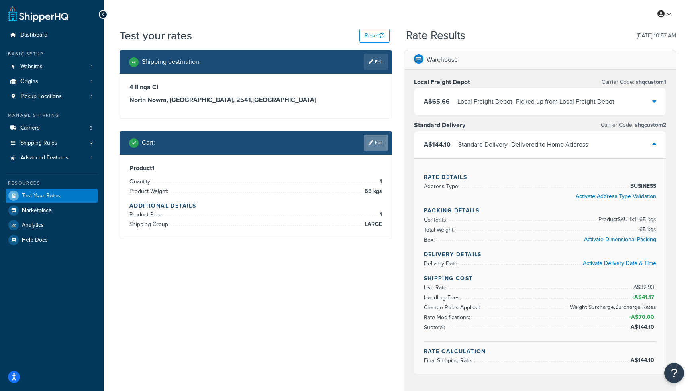
click at [377, 141] on link "Edit" at bounding box center [376, 143] width 24 height 16
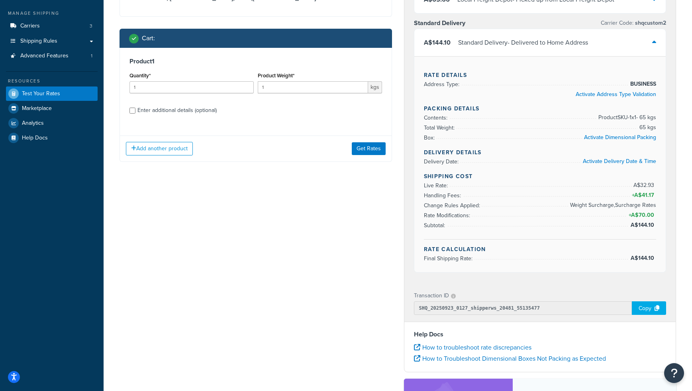
scroll to position [121, 0]
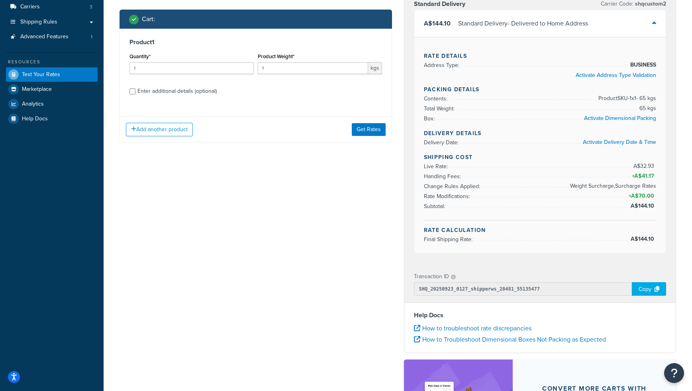
click at [144, 92] on div "Enter additional details (optional)" at bounding box center [176, 91] width 79 height 11
click at [135, 92] on input "Enter additional details (optional)" at bounding box center [132, 91] width 6 height 6
checkbox input "true"
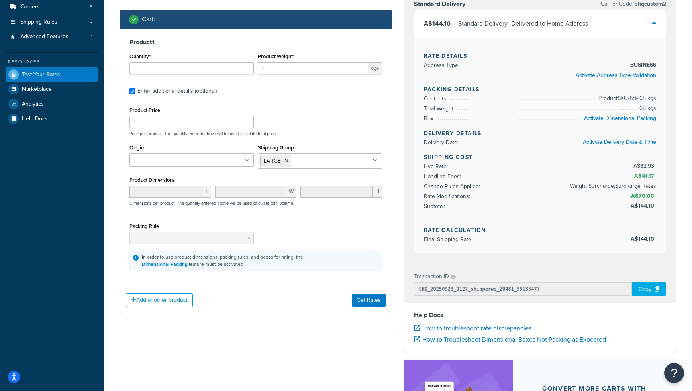
click at [316, 161] on input "Shipping Group" at bounding box center [328, 160] width 71 height 9
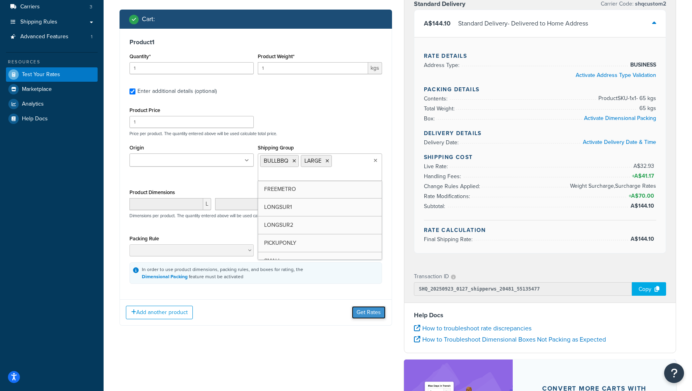
click at [371, 315] on button "Get Rates" at bounding box center [369, 312] width 34 height 13
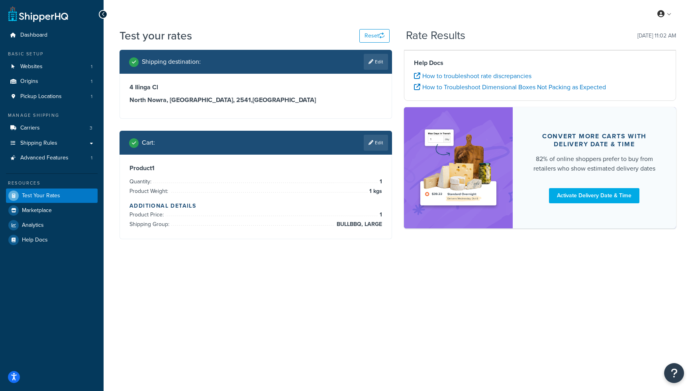
scroll to position [0, 0]
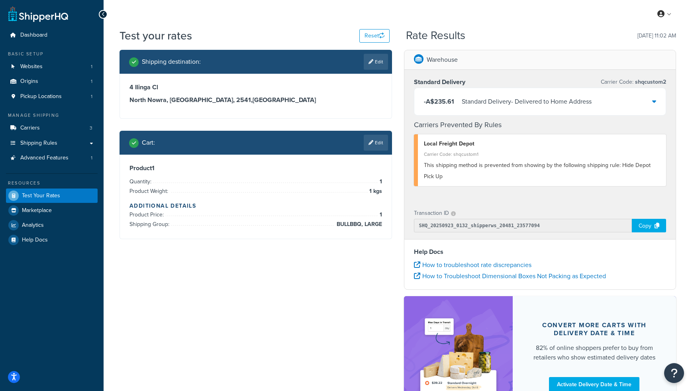
click at [598, 101] on div "-A$235.61 Standard Delivery - Delivered to Home Address" at bounding box center [540, 101] width 252 height 27
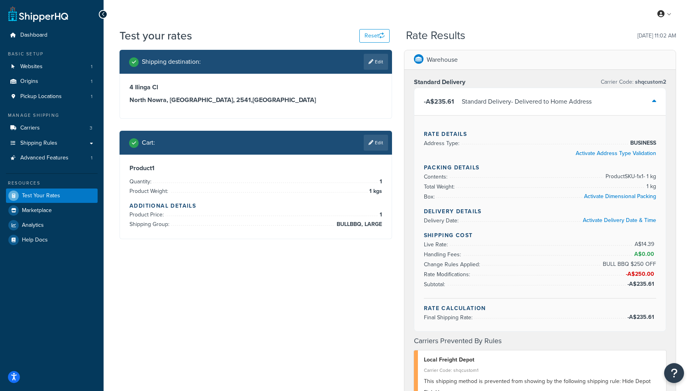
click at [598, 101] on div "-A$235.61 Standard Delivery - Delivered to Home Address" at bounding box center [540, 101] width 252 height 27
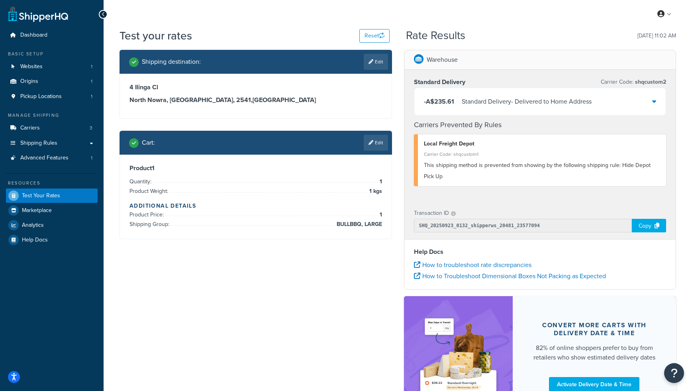
click at [370, 142] on icon at bounding box center [370, 142] width 5 height 5
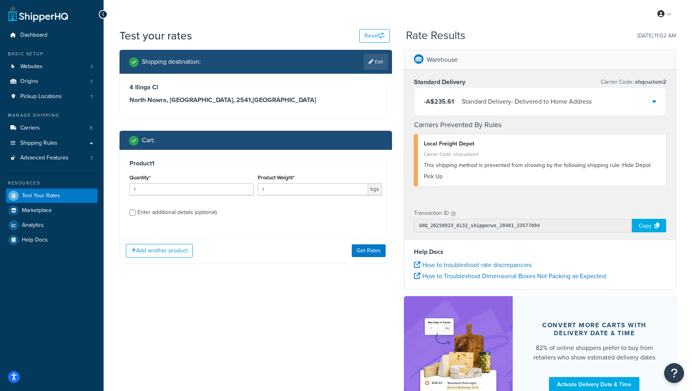
scroll to position [18, 0]
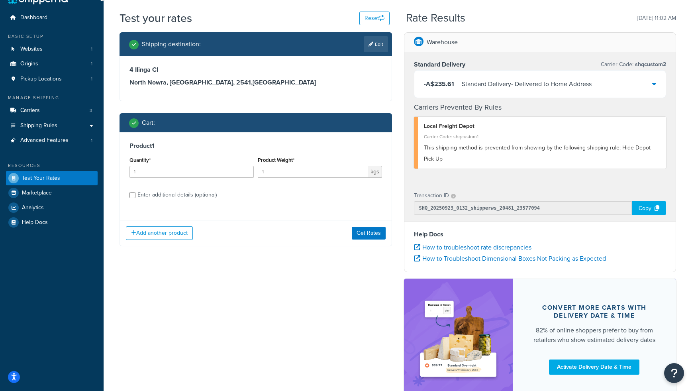
click at [136, 196] on div "Enter additional details (optional)" at bounding box center [255, 194] width 253 height 13
drag, startPoint x: 152, startPoint y: 194, endPoint x: 159, endPoint y: 196, distance: 6.7
click at [153, 194] on div "Enter additional details (optional)" at bounding box center [176, 194] width 79 height 11
click at [135, 194] on input "Enter additional details (optional)" at bounding box center [132, 195] width 6 height 6
checkbox input "true"
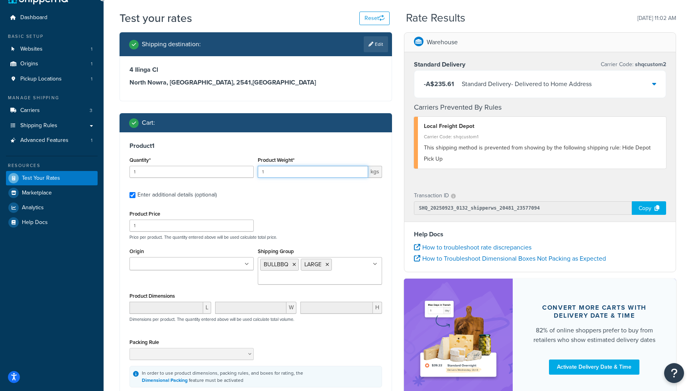
click at [286, 171] on input "1" at bounding box center [313, 172] width 110 height 12
type input "11"
click at [325, 265] on icon at bounding box center [327, 264] width 4 height 5
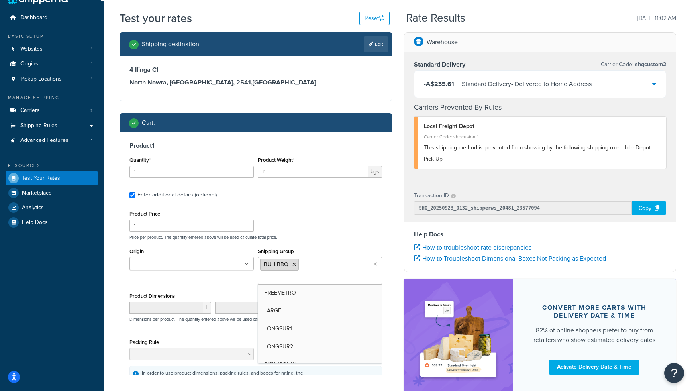
click at [294, 265] on icon at bounding box center [294, 264] width 4 height 5
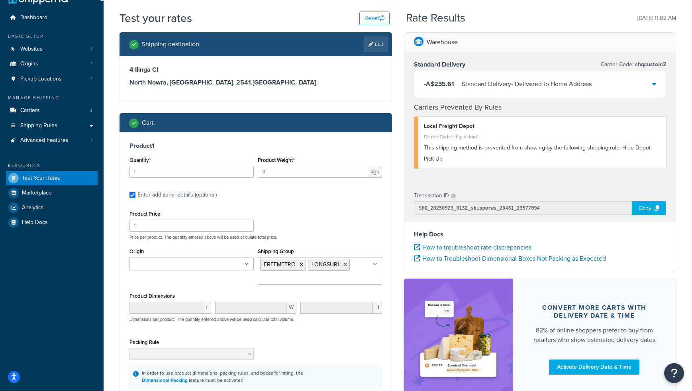
scroll to position [17, 0]
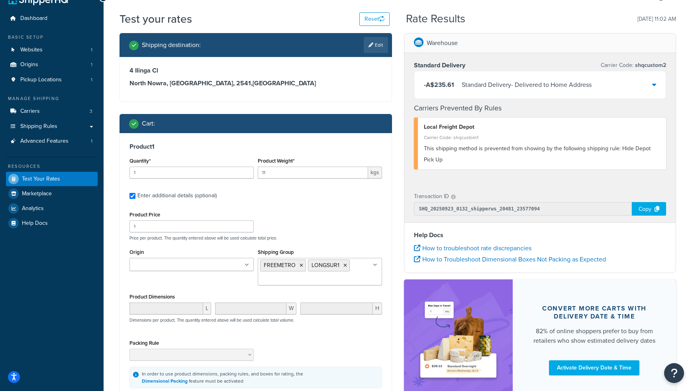
click at [364, 221] on div "Product Price 1 Price per product. The quantity entered above will be used calc…" at bounding box center [255, 224] width 257 height 31
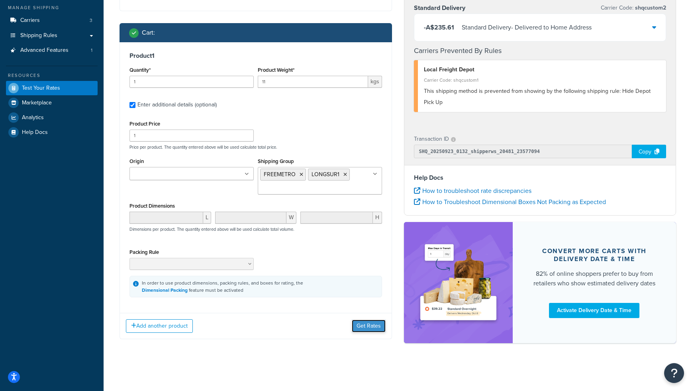
click at [369, 323] on button "Get Rates" at bounding box center [369, 325] width 34 height 13
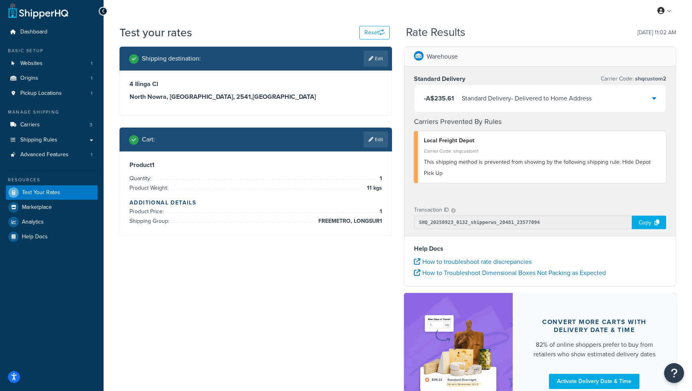
scroll to position [0, 0]
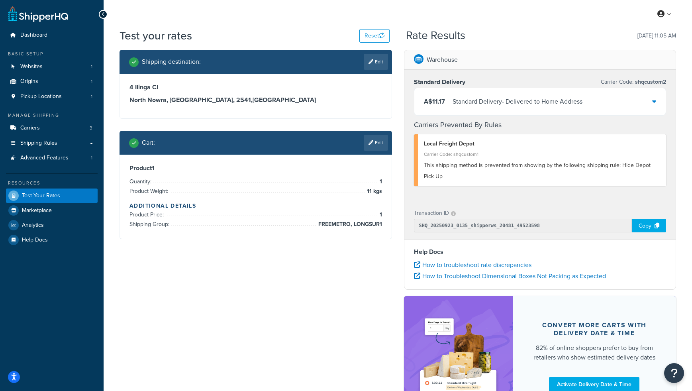
click at [582, 103] on div "Standard Delivery - Delivered to Home Address" at bounding box center [518, 101] width 130 height 11
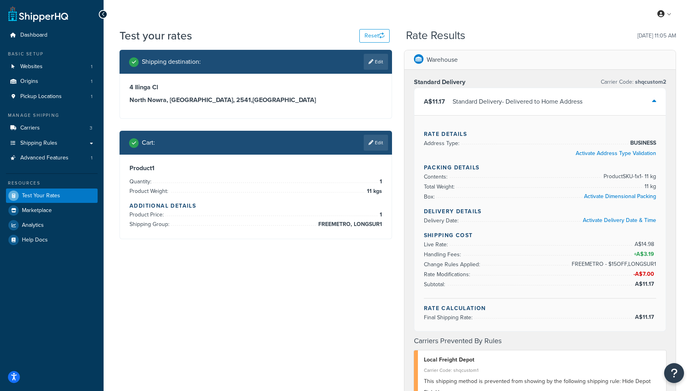
click at [582, 103] on div "Standard Delivery - Delivered to Home Address" at bounding box center [518, 101] width 130 height 11
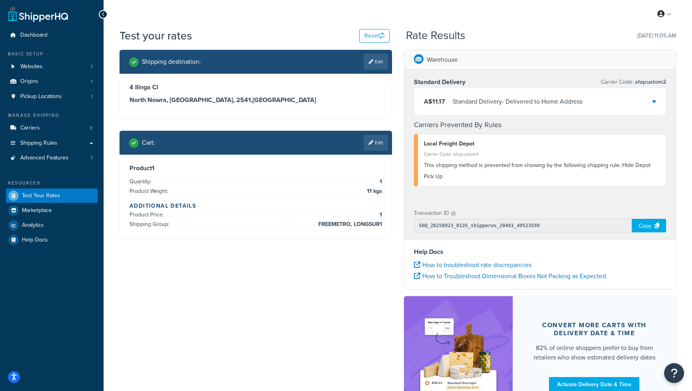
click at [373, 289] on div "Shipping destination : Edit 4 Ilinga Cl North Nowra, New South Wales, 2541 , Au…" at bounding box center [398, 237] width 568 height 375
click at [336, 276] on div "Shipping destination : Edit 4 Ilinga Cl North Nowra, New South Wales, 2541 , Au…" at bounding box center [398, 237] width 568 height 375
click at [676, 374] on icon "Open Resource Center" at bounding box center [674, 372] width 8 height 11
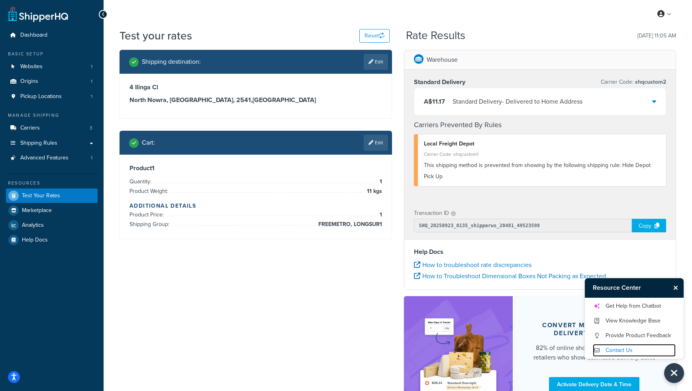
click at [617, 352] on link "Contact Us" at bounding box center [634, 350] width 83 height 13
click at [343, 279] on div "Shipping destination : Edit 4 Ilinga Cl North Nowra, New South Wales, 2541 , Au…" at bounding box center [398, 237] width 568 height 375
click at [378, 146] on link "Edit" at bounding box center [376, 143] width 24 height 16
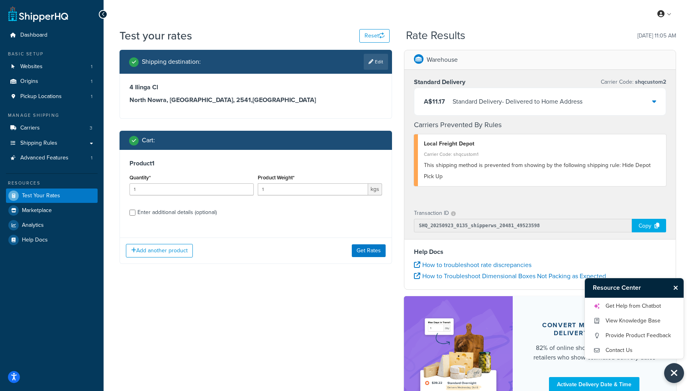
drag, startPoint x: 147, startPoint y: 212, endPoint x: 179, endPoint y: 222, distance: 34.1
click at [147, 212] on div "Enter additional details (optional)" at bounding box center [176, 212] width 79 height 11
click at [135, 212] on input "Enter additional details (optional)" at bounding box center [132, 213] width 6 height 6
checkbox input "true"
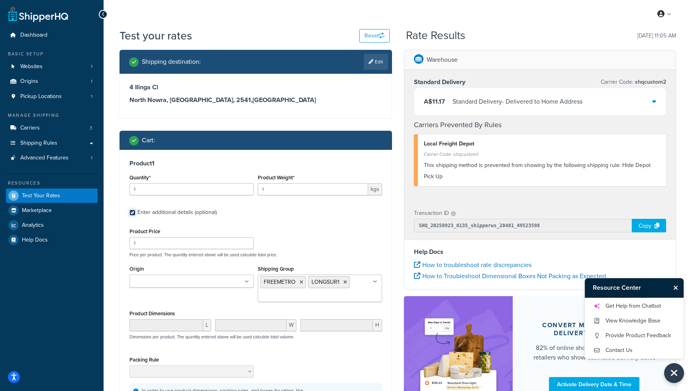
scroll to position [35, 0]
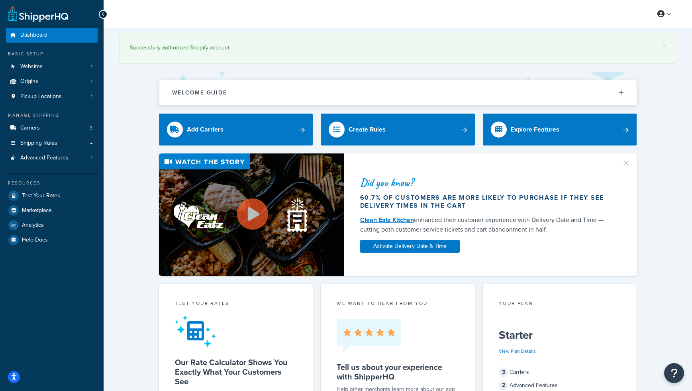
click at [121, 210] on div "Did you know? 60.7% of customers are more likely to purchase if they see delive…" at bounding box center [398, 214] width 557 height 122
click at [56, 158] on span "Advanced Features" at bounding box center [44, 158] width 48 height 7
drag, startPoint x: 131, startPoint y: 175, endPoint x: 95, endPoint y: 167, distance: 36.8
click at [130, 175] on div "Did you know? 60.7% of customers are more likely to purchase if they see delive…" at bounding box center [398, 214] width 557 height 122
click at [39, 141] on span "Shipping Rules" at bounding box center [38, 143] width 37 height 7
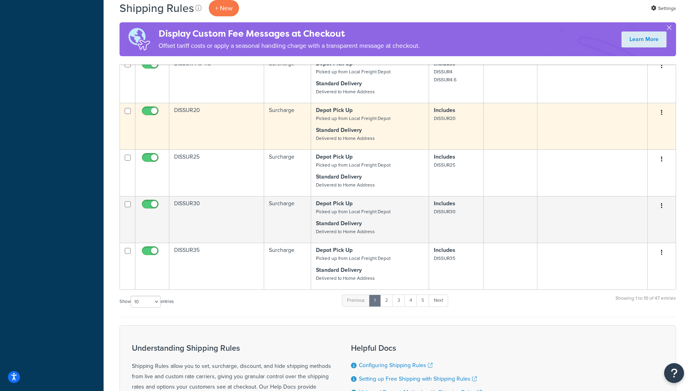
scroll to position [433, 0]
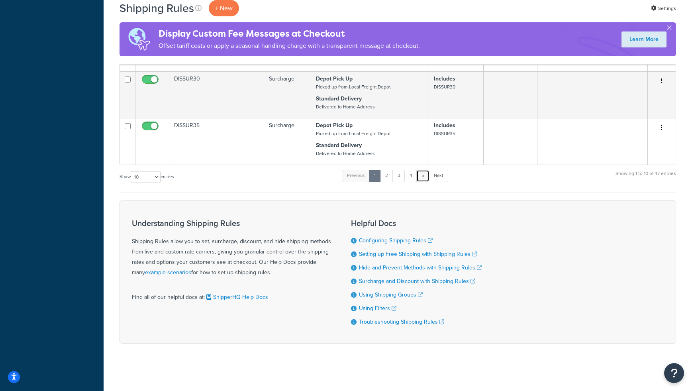
click at [424, 176] on link "5" at bounding box center [422, 176] width 13 height 12
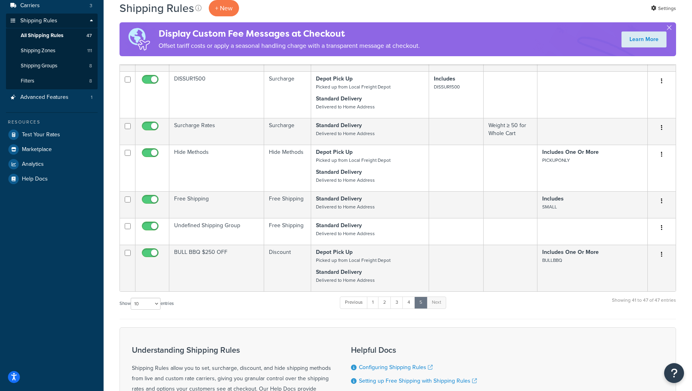
scroll to position [108, 0]
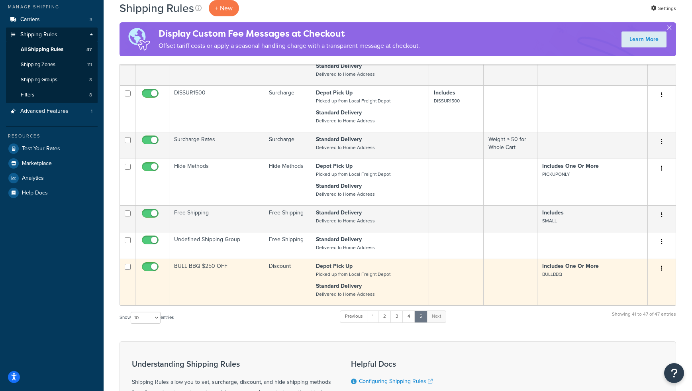
click at [218, 271] on td "BULL BBQ $250 OFF" at bounding box center [216, 282] width 95 height 47
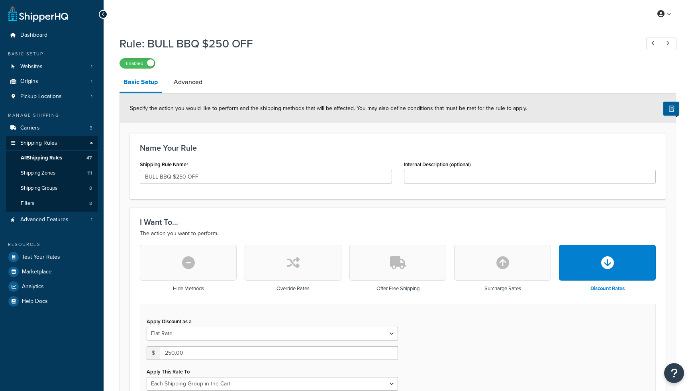
select select "SHIPPING_GROUP"
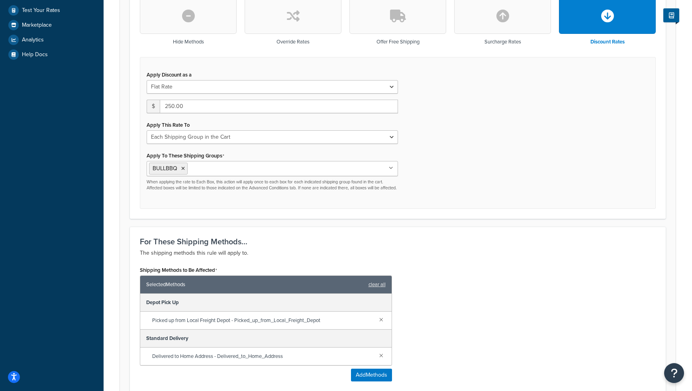
scroll to position [245, 0]
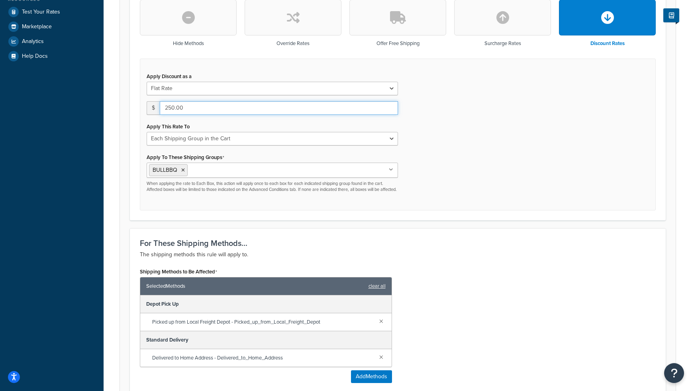
drag, startPoint x: 171, startPoint y: 110, endPoint x: 156, endPoint y: 108, distance: 15.3
click at [156, 107] on div "$ 250.00" at bounding box center [272, 108] width 251 height 14
type input "50.00"
click at [473, 190] on div "Apply Discount as a Flat Rate Percentage Flat Rate & Percentage $ 50.00 Apply T…" at bounding box center [398, 135] width 516 height 152
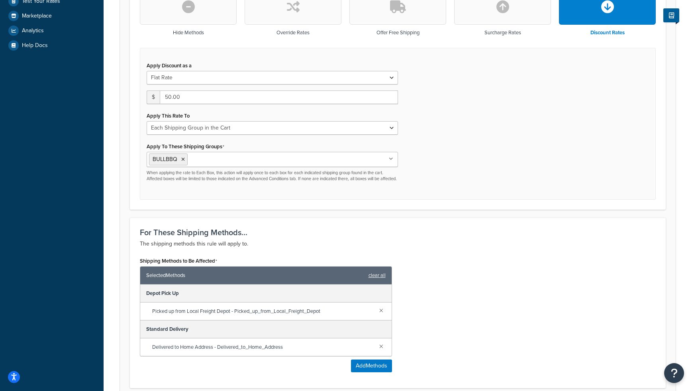
scroll to position [472, 0]
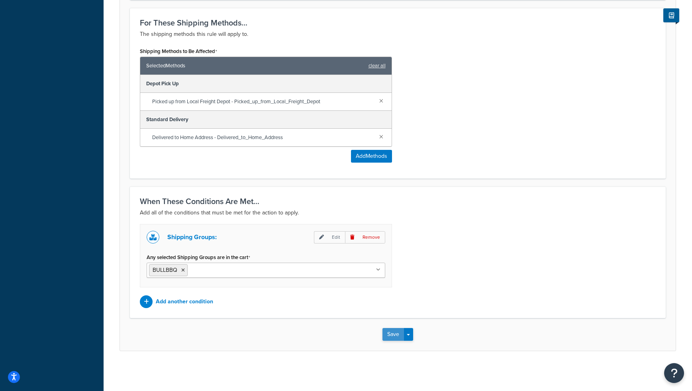
click at [396, 331] on button "Save" at bounding box center [393, 334] width 22 height 13
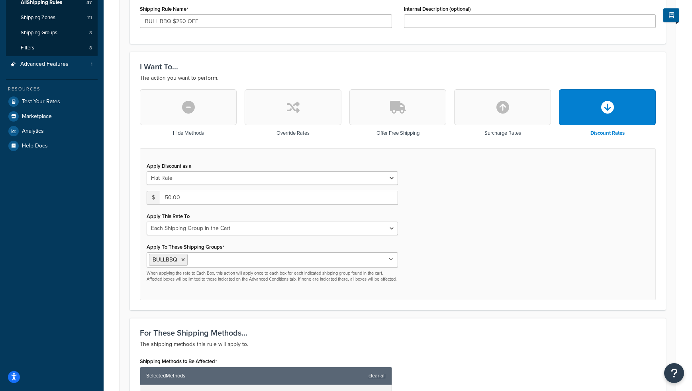
scroll to position [0, 0]
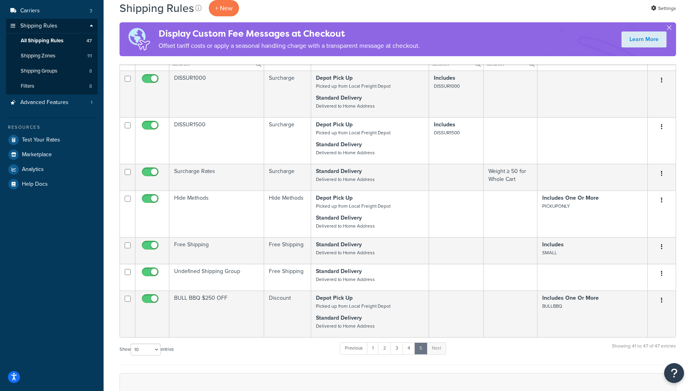
scroll to position [290, 0]
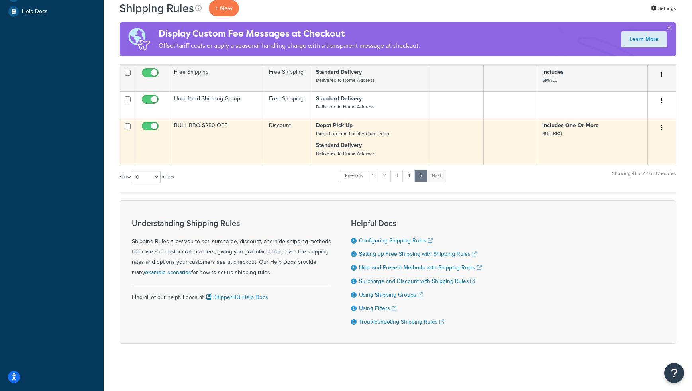
click at [206, 126] on td "BULL BBQ $250 OFF" at bounding box center [216, 141] width 95 height 47
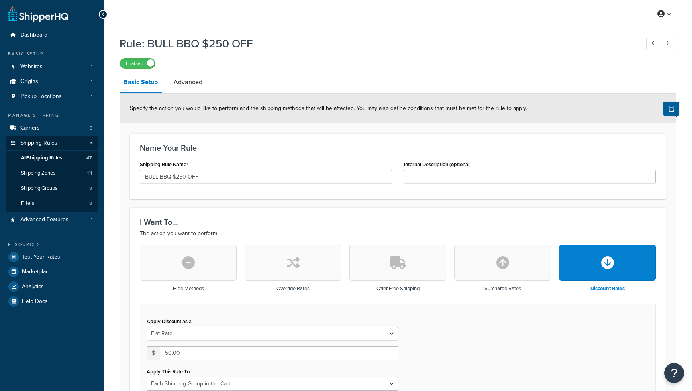
select select "SHIPPING_GROUP"
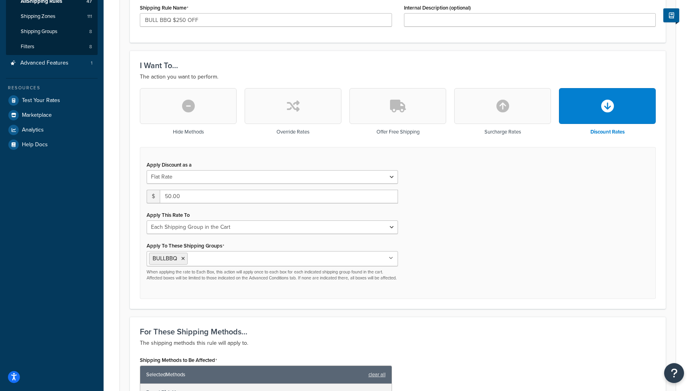
scroll to position [165, 0]
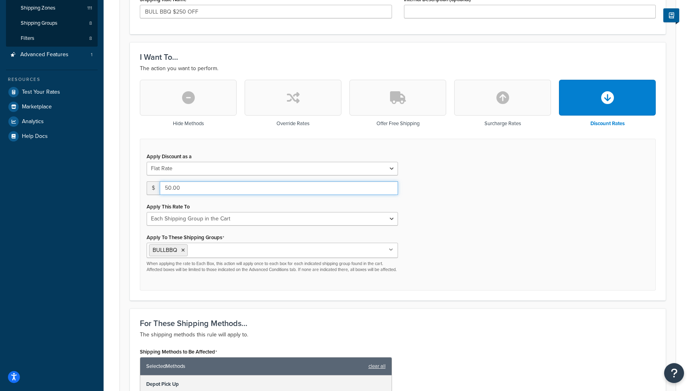
click at [166, 189] on input "50.00" at bounding box center [279, 188] width 238 height 14
type input "250.00"
click at [445, 223] on div "Apply Discount as a Flat Rate Percentage Flat Rate & Percentage $ 250.00 Apply …" at bounding box center [398, 215] width 516 height 152
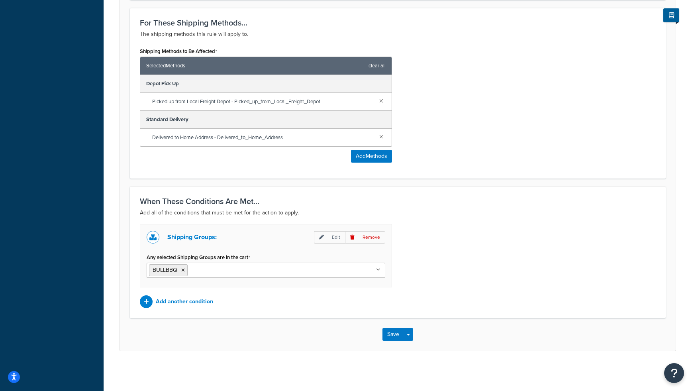
scroll to position [472, 0]
click at [389, 335] on button "Save" at bounding box center [393, 334] width 22 height 13
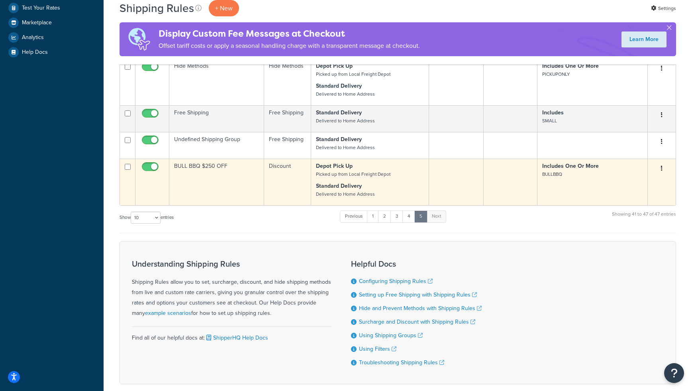
scroll to position [290, 0]
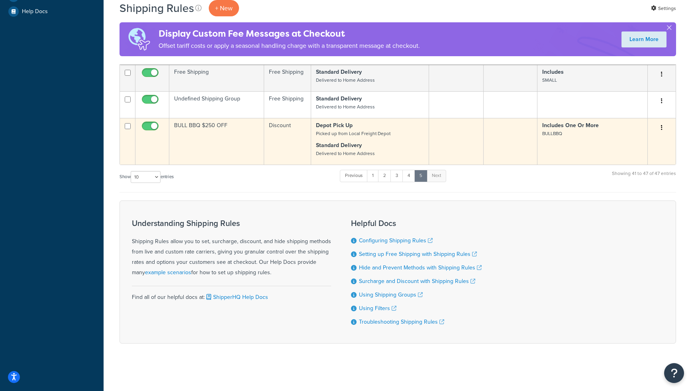
click at [209, 129] on td "BULL BBQ $250 OFF" at bounding box center [216, 141] width 95 height 47
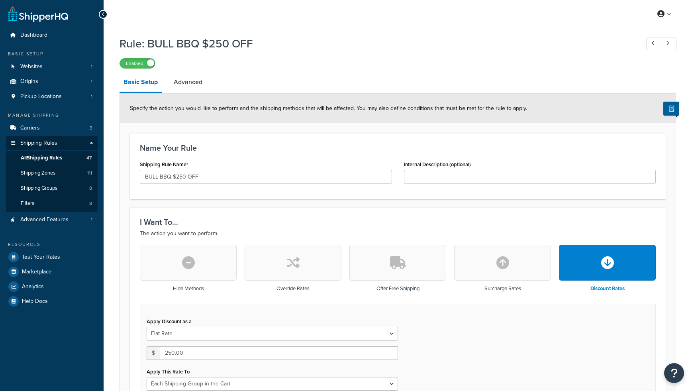
select select "SHIPPING_GROUP"
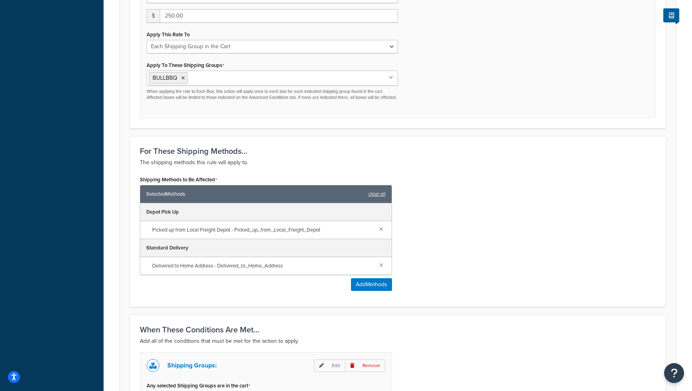
scroll to position [338, 0]
click at [484, 118] on div "Apply Discount as a Flat Rate Percentage Flat Rate & Percentage $ 250.00 Apply …" at bounding box center [398, 42] width 516 height 152
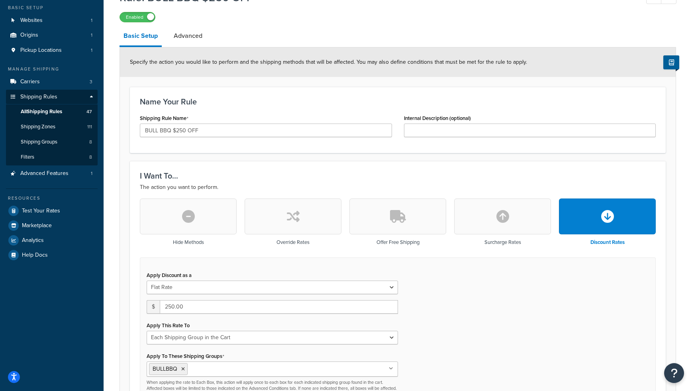
scroll to position [0, 0]
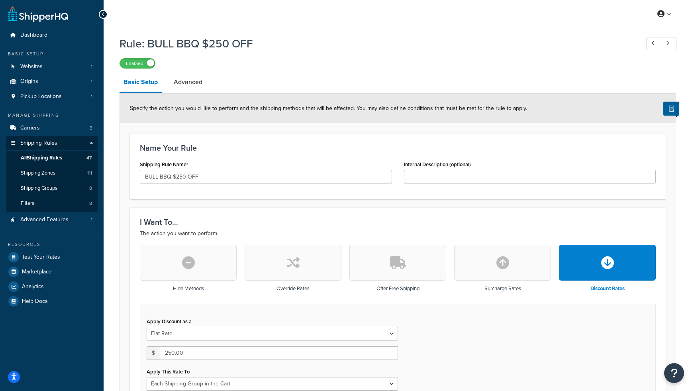
click at [266, 61] on div "Enabled" at bounding box center [398, 62] width 557 height 11
click at [35, 260] on span "Test Your Rates" at bounding box center [41, 257] width 38 height 7
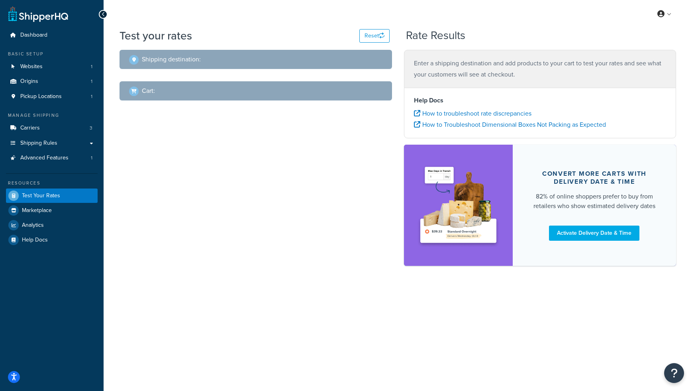
select select "[GEOGRAPHIC_DATA]"
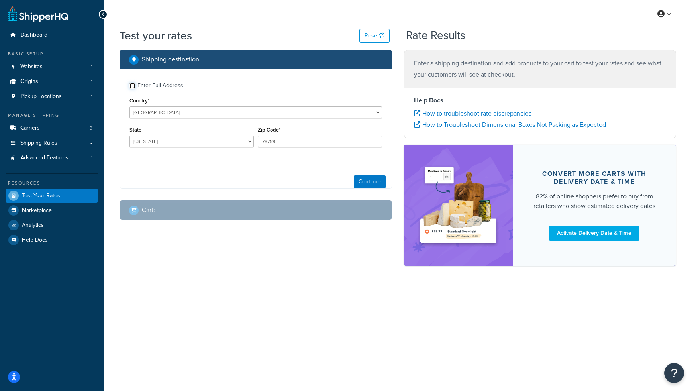
drag, startPoint x: 134, startPoint y: 86, endPoint x: 145, endPoint y: 95, distance: 14.7
click at [134, 86] on input "Enter Full Address" at bounding box center [132, 86] width 6 height 6
checkbox input "true"
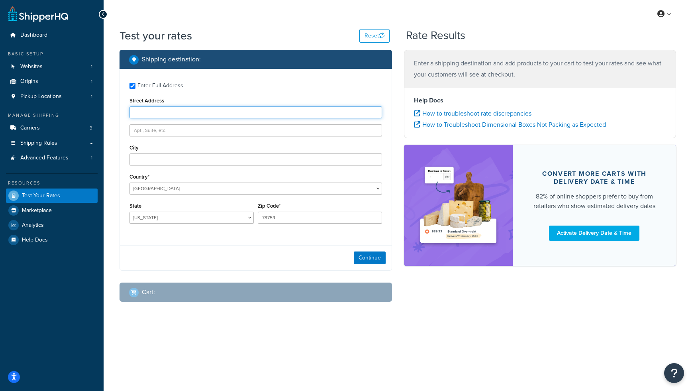
click at [170, 115] on input "Street Address" at bounding box center [255, 112] width 253 height 12
type input "4 Ilinga Cl"
type input "North Nowra"
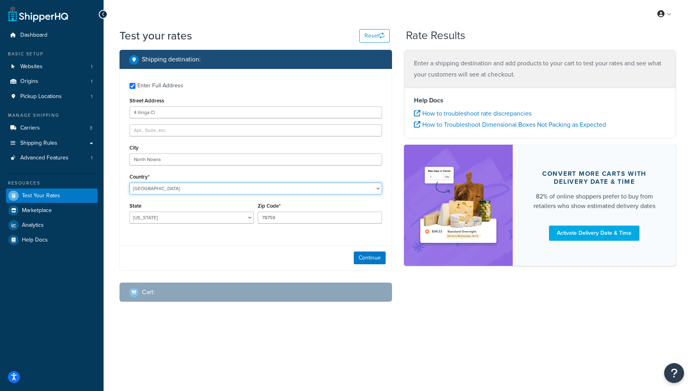
select select "AU"
type input "[GEOGRAPHIC_DATA]"
click at [199, 219] on select "[GEOGRAPHIC_DATA] [GEOGRAPHIC_DATA] [GEOGRAPHIC_DATA] [GEOGRAPHIC_DATA] [GEOGRA…" at bounding box center [191, 218] width 124 height 12
select select "[GEOGRAPHIC_DATA]"
click at [129, 212] on select "[GEOGRAPHIC_DATA] [GEOGRAPHIC_DATA] [GEOGRAPHIC_DATA] [GEOGRAPHIC_DATA] [GEOGRA…" at bounding box center [191, 218] width 124 height 12
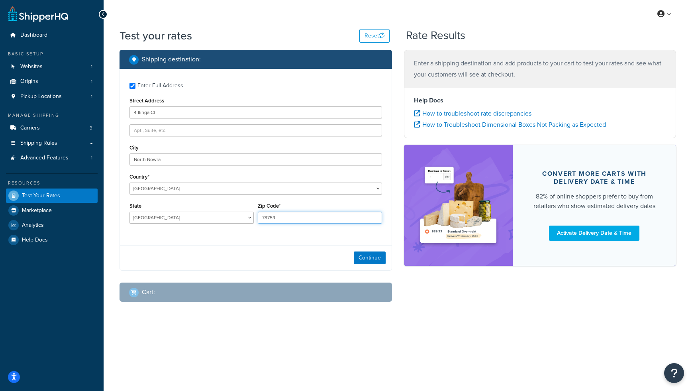
click at [295, 218] on input "78759" at bounding box center [320, 218] width 124 height 12
type input "2541"
drag, startPoint x: 245, startPoint y: 244, endPoint x: 237, endPoint y: 242, distance: 8.7
click at [246, 244] on div "Enter Full Address Street Address [GEOGRAPHIC_DATA] [GEOGRAPHIC_DATA] Country* …" at bounding box center [256, 170] width 272 height 202
click at [376, 257] on button "Continue" at bounding box center [370, 257] width 32 height 13
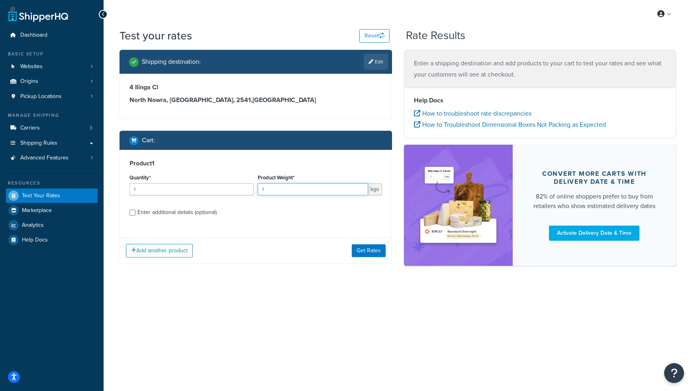
click at [292, 188] on input "1" at bounding box center [313, 189] width 110 height 12
type input "65"
click at [156, 215] on div "Enter additional details (optional)" at bounding box center [176, 212] width 79 height 11
click at [135, 215] on input "Enter additional details (optional)" at bounding box center [132, 213] width 6 height 6
checkbox input "true"
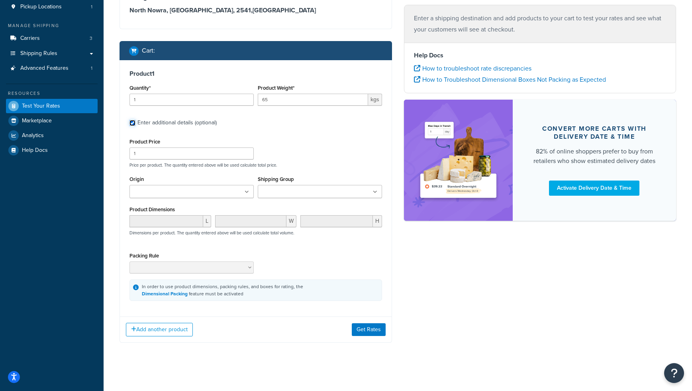
scroll to position [93, 0]
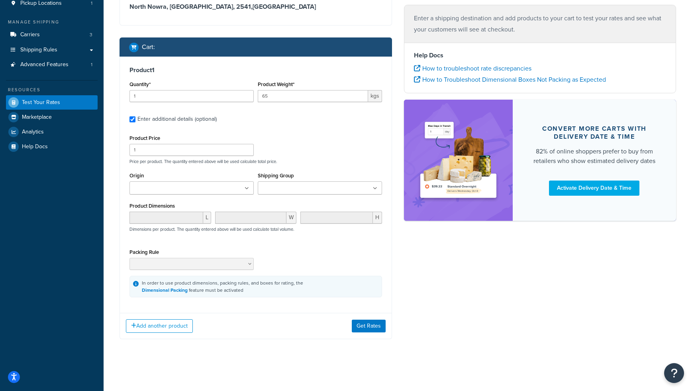
click at [299, 190] on input "Shipping Group" at bounding box center [295, 188] width 71 height 9
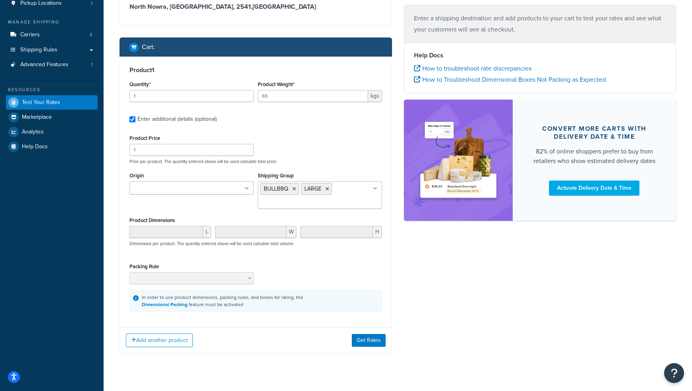
click at [429, 302] on div "Shipping destination : Edit 4 Ilinga Cl [GEOGRAPHIC_DATA], [GEOGRAPHIC_DATA], 2…" at bounding box center [398, 161] width 568 height 409
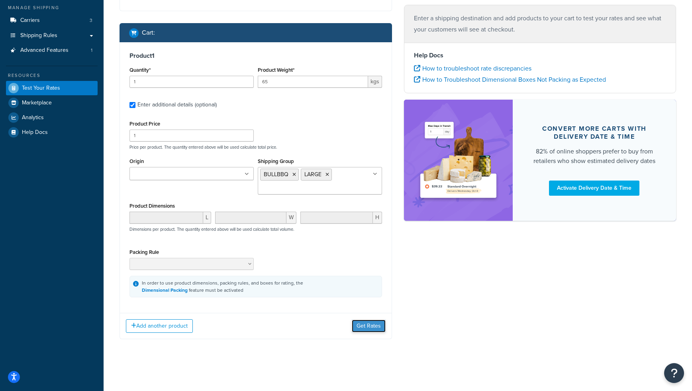
click at [377, 327] on button "Get Rates" at bounding box center [369, 325] width 34 height 13
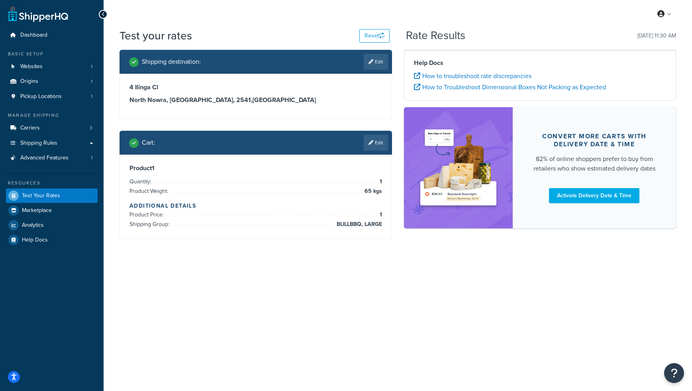
scroll to position [0, 0]
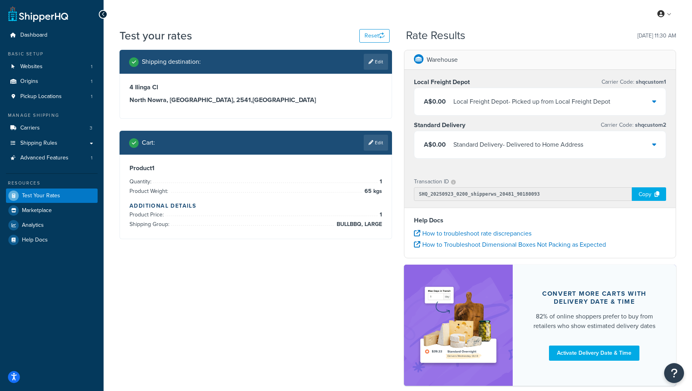
click at [520, 102] on div "Local Freight Depot - Picked up from Local Freight Depot" at bounding box center [531, 101] width 157 height 11
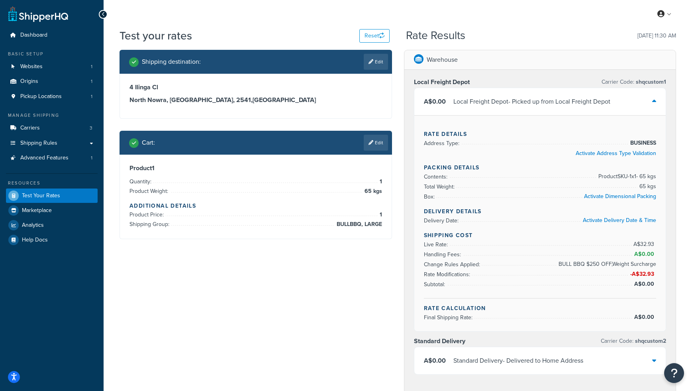
click at [504, 23] on div "My Profile Billing Global Settings Contact Us Logout" at bounding box center [398, 14] width 588 height 28
click at [240, 274] on div "Shipping destination : Edit 4 Ilinga Cl [GEOGRAPHIC_DATA], [GEOGRAPHIC_DATA], 2…" at bounding box center [398, 330] width 568 height 560
click at [241, 274] on div "Shipping destination : Edit 4 Ilinga Cl [GEOGRAPHIC_DATA], [GEOGRAPHIC_DATA], 2…" at bounding box center [398, 330] width 568 height 560
